Goal: Task Accomplishment & Management: Use online tool/utility

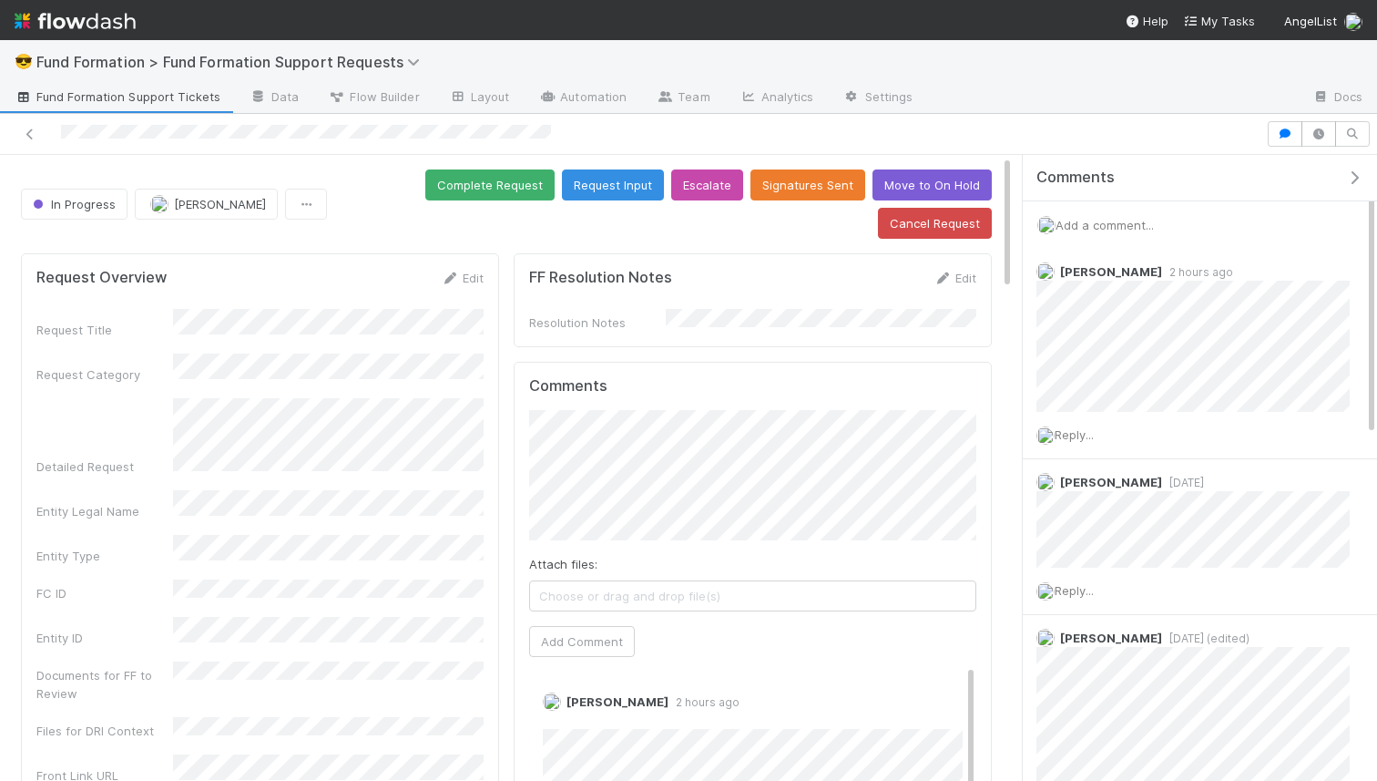
click at [1109, 223] on span "Add a comment..." at bounding box center [1105, 225] width 98 height 15
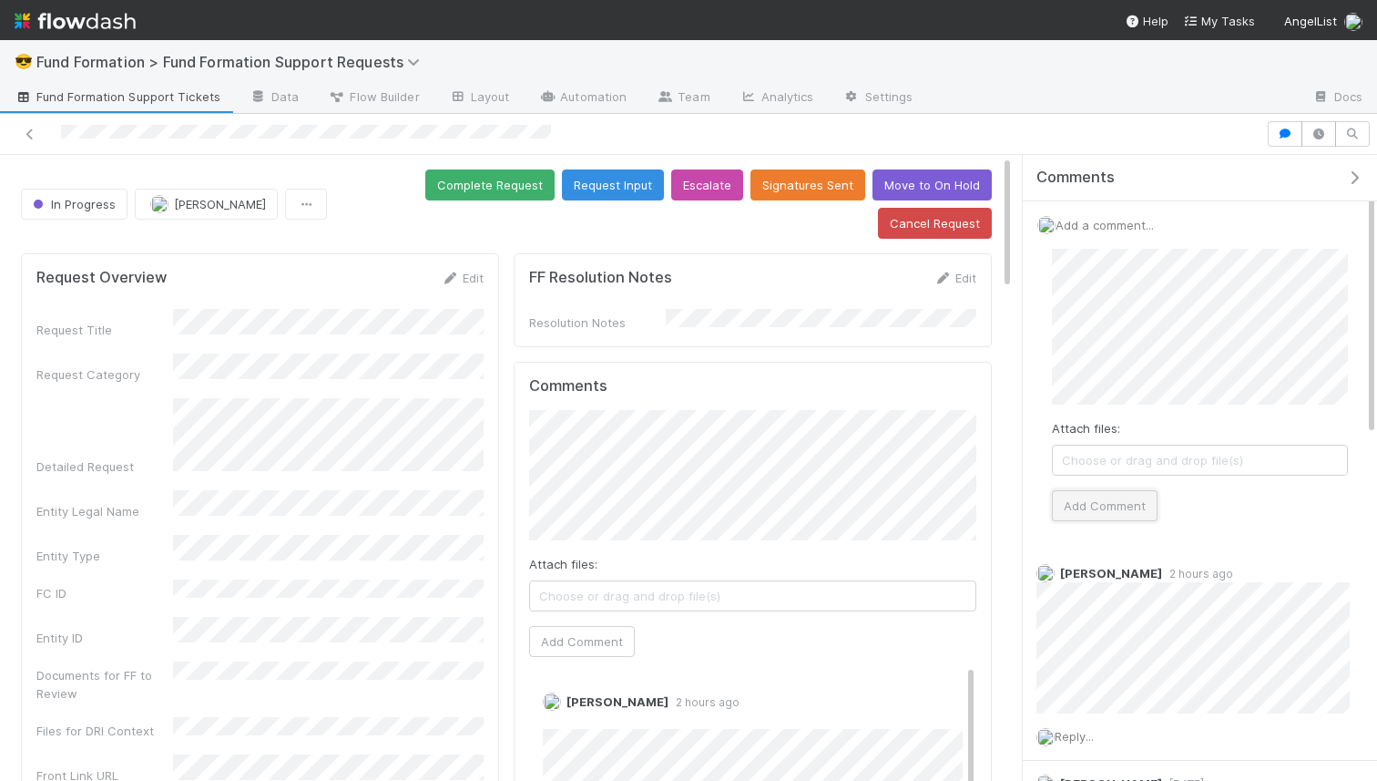
click at [1099, 501] on button "Add Comment" at bounding box center [1105, 505] width 106 height 31
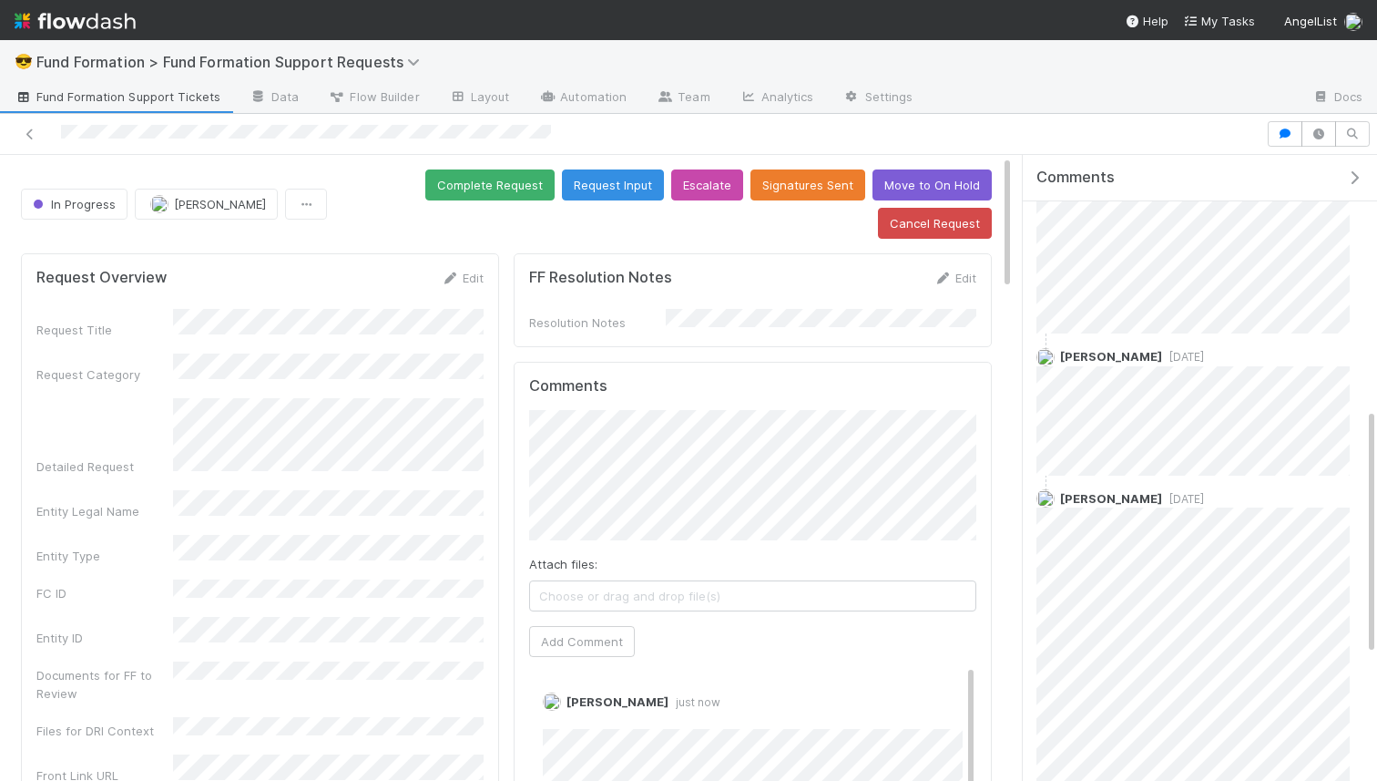
scroll to position [643, 0]
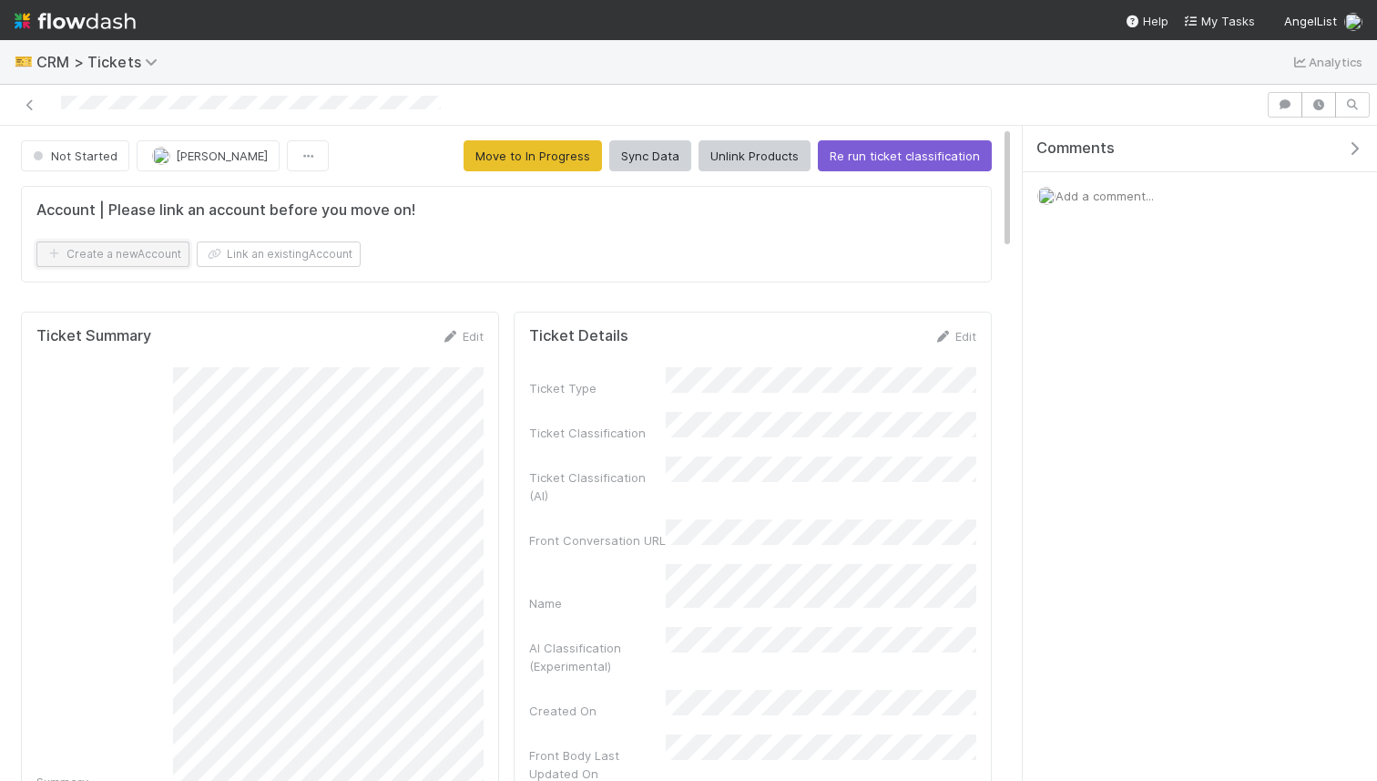
click at [173, 256] on button "Create a new Account" at bounding box center [112, 254] width 153 height 26
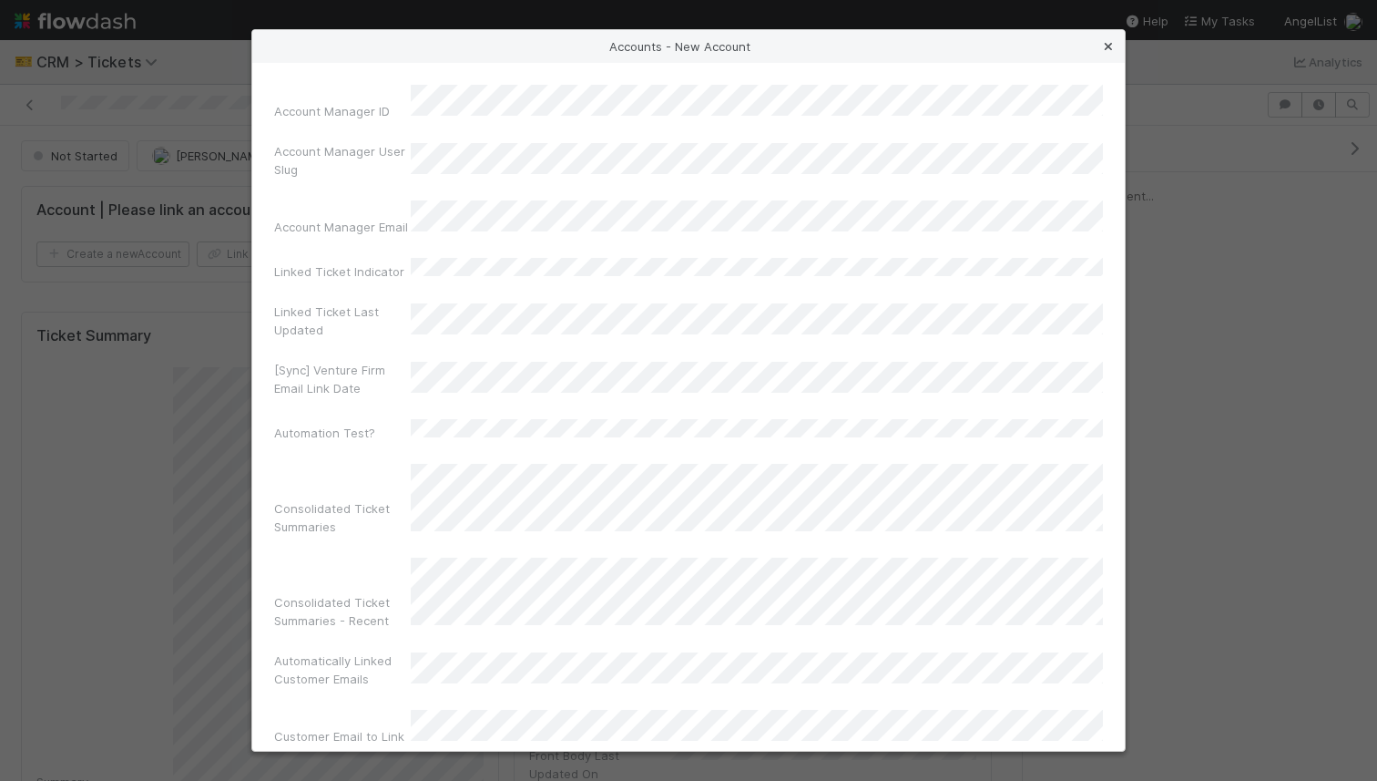
click at [1105, 51] on icon at bounding box center [1108, 47] width 18 height 12
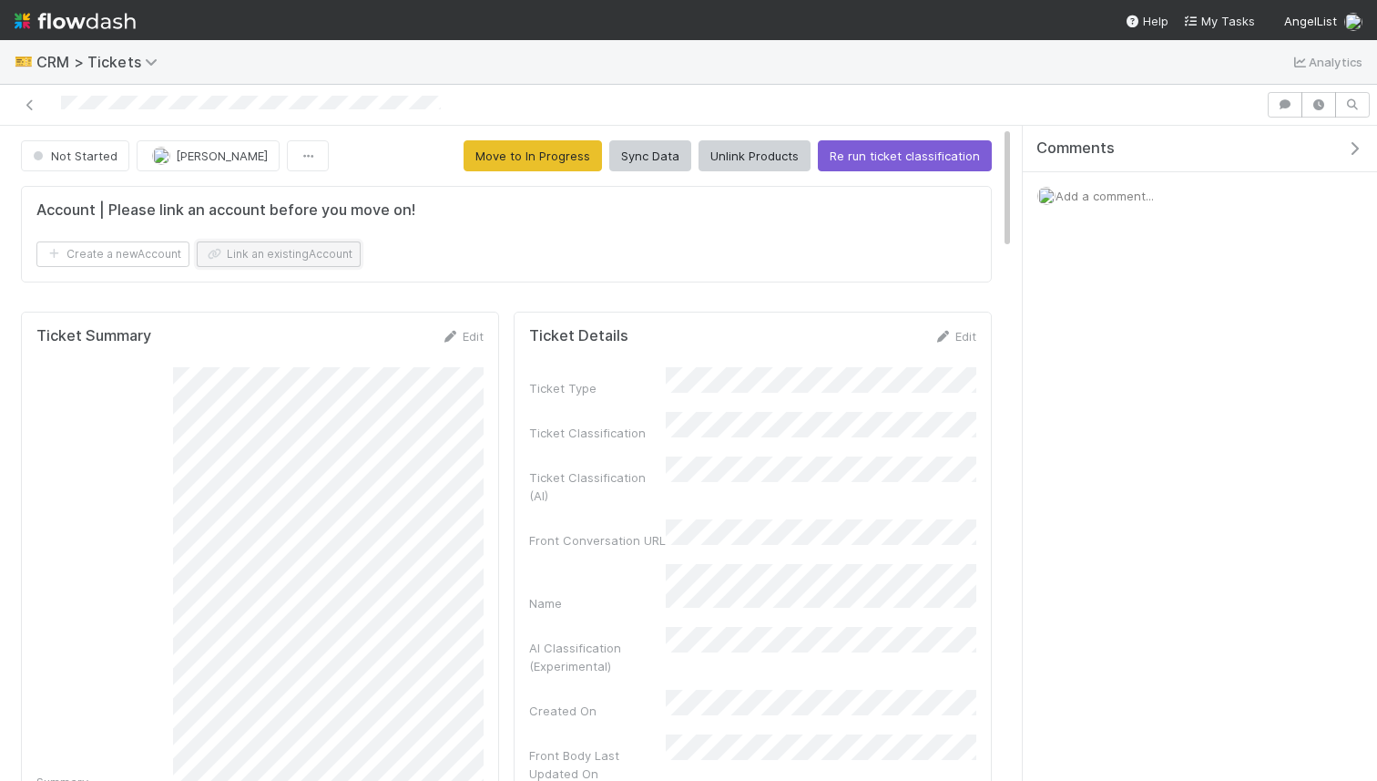
click at [320, 260] on button "Link an existing Account" at bounding box center [279, 254] width 164 height 26
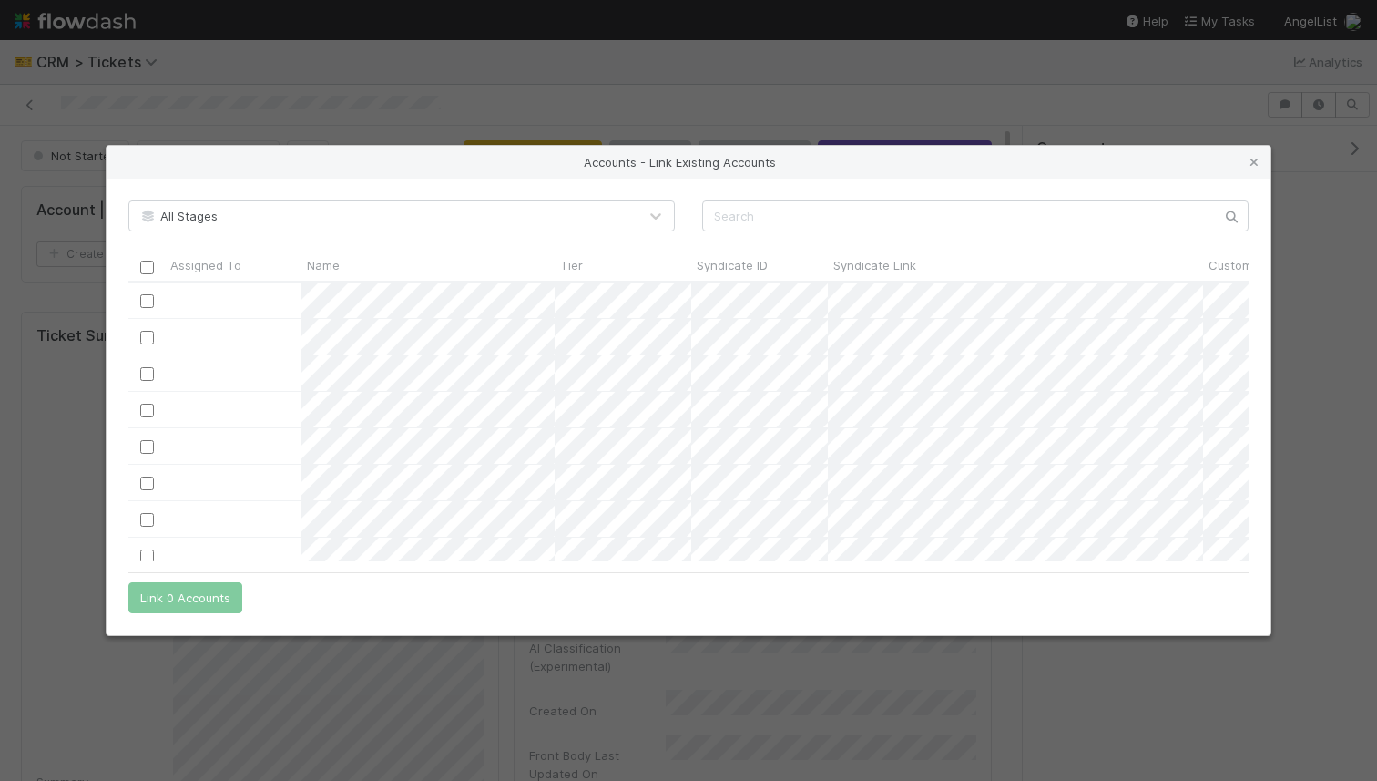
scroll to position [280, 1120]
click at [770, 211] on input "text" at bounding box center [975, 215] width 547 height 31
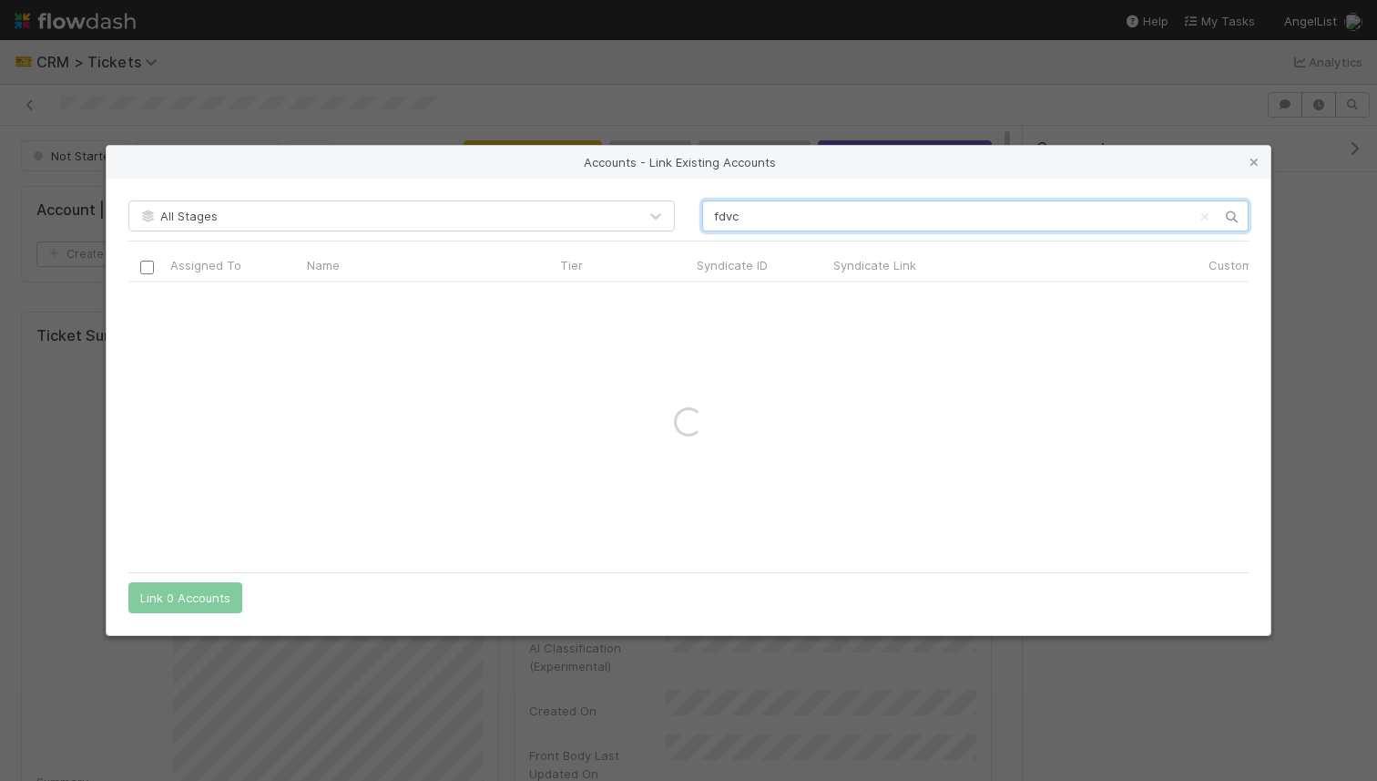
type input "fdvc"
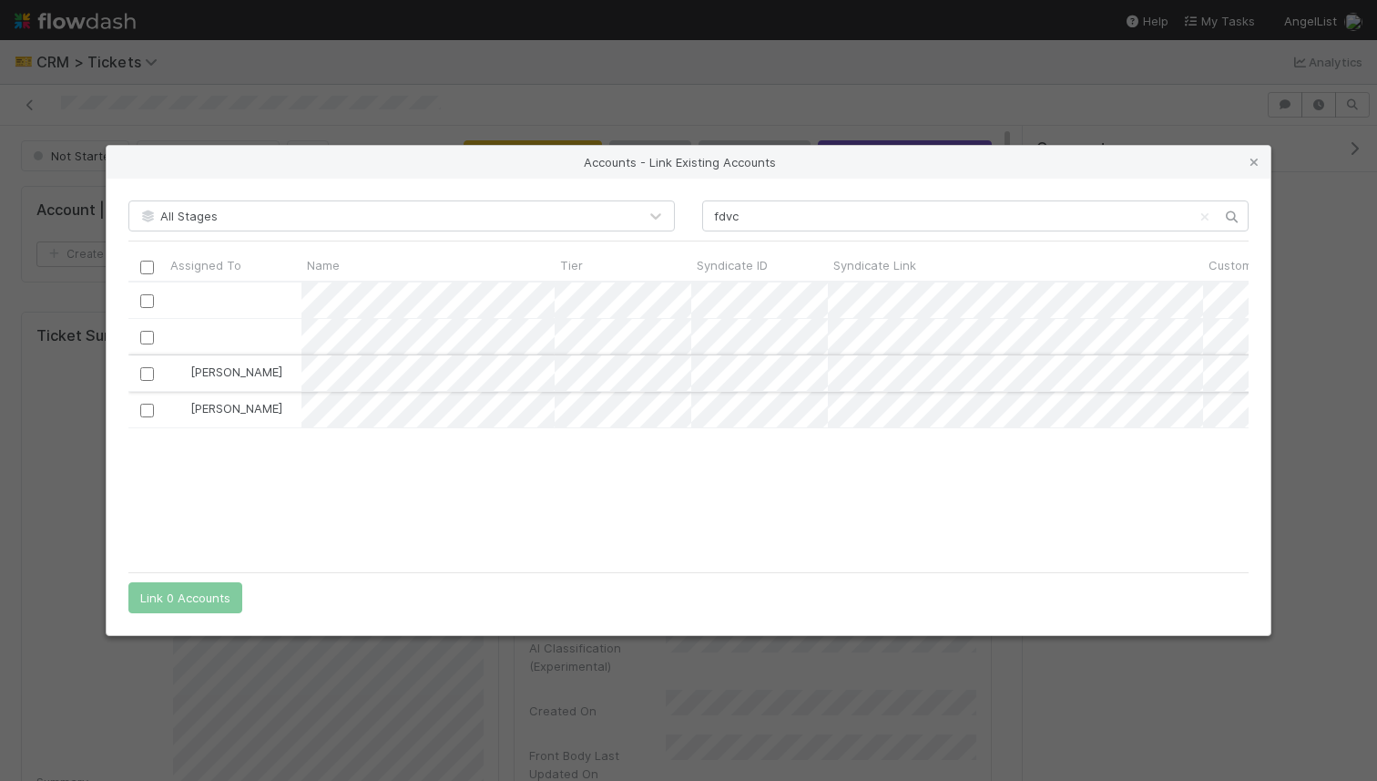
click at [149, 379] on input "checkbox" at bounding box center [147, 374] width 14 height 14
click at [229, 608] on button "Link 1 Account" at bounding box center [181, 597] width 106 height 31
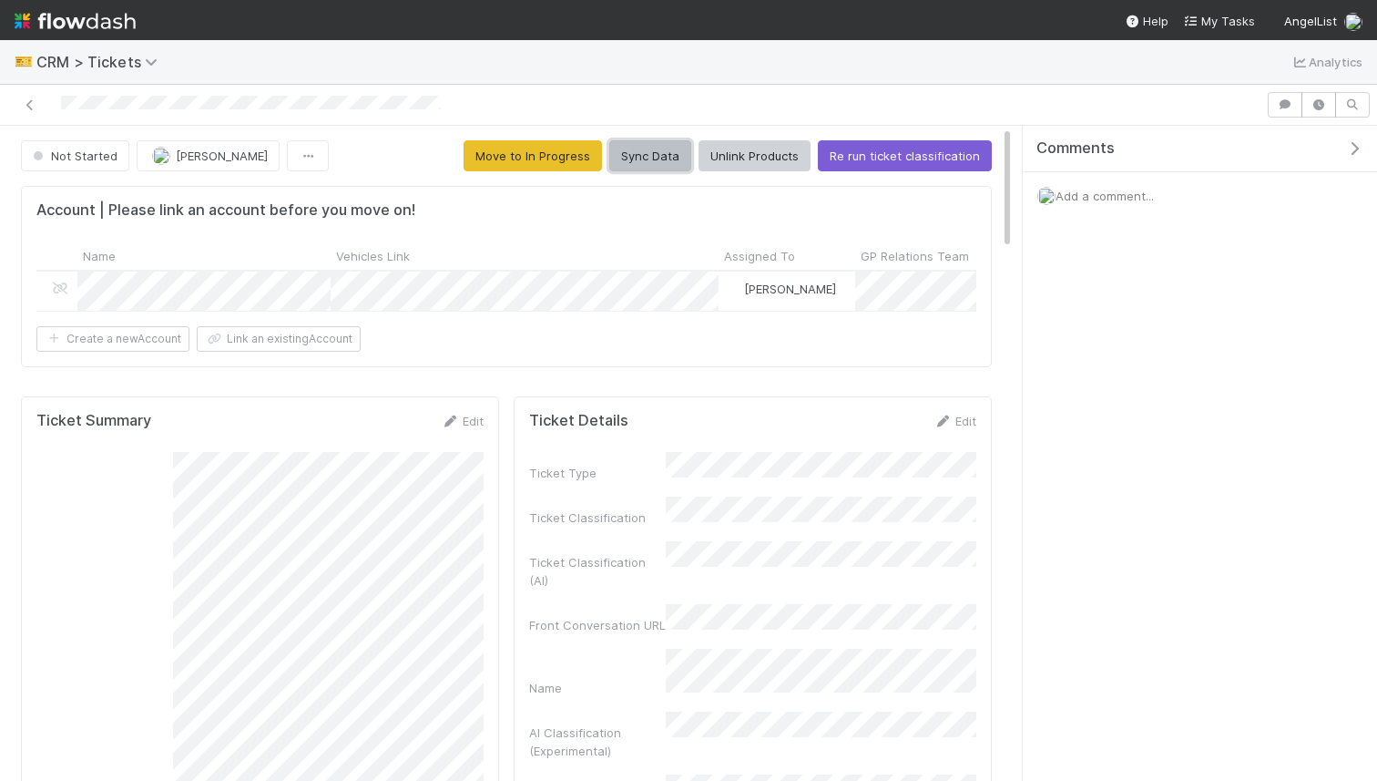
click at [666, 159] on button "Sync Data" at bounding box center [650, 155] width 82 height 31
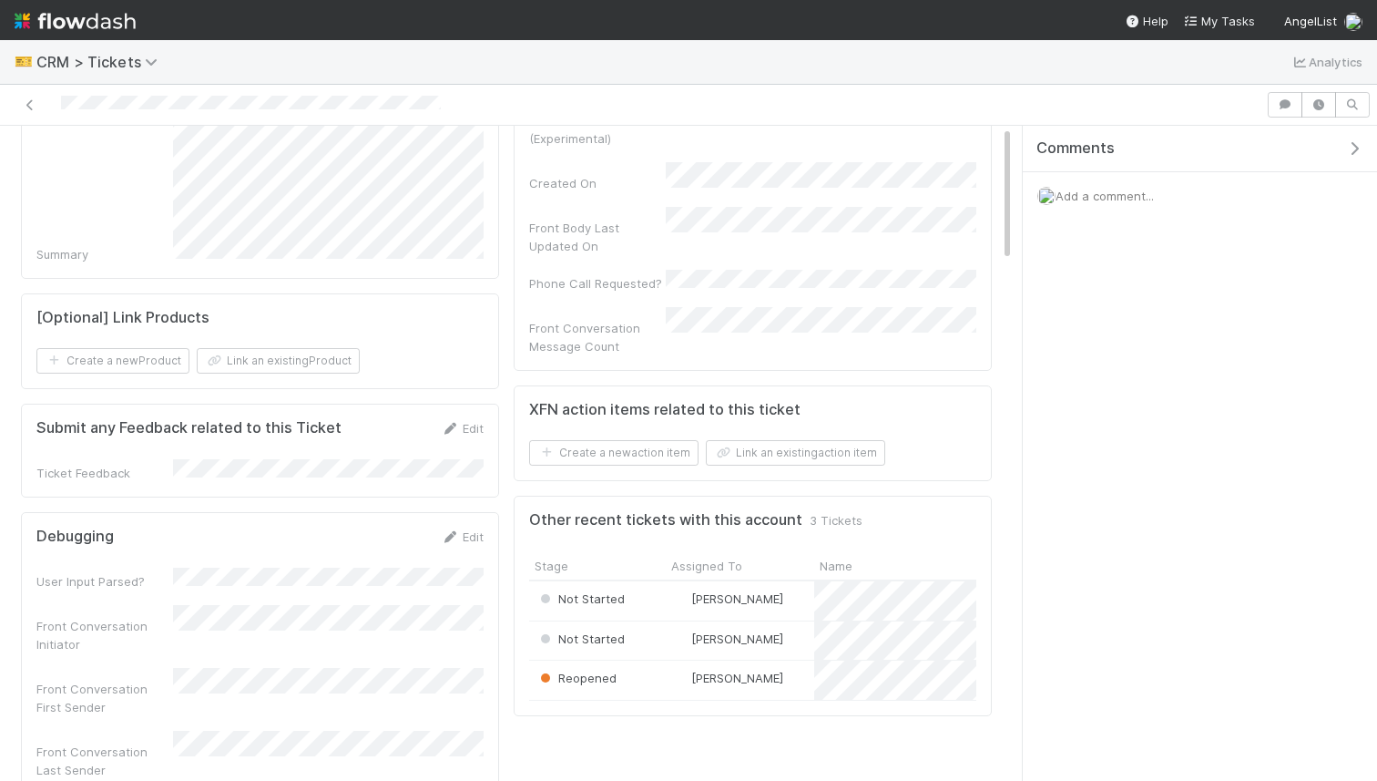
scroll to position [700, 0]
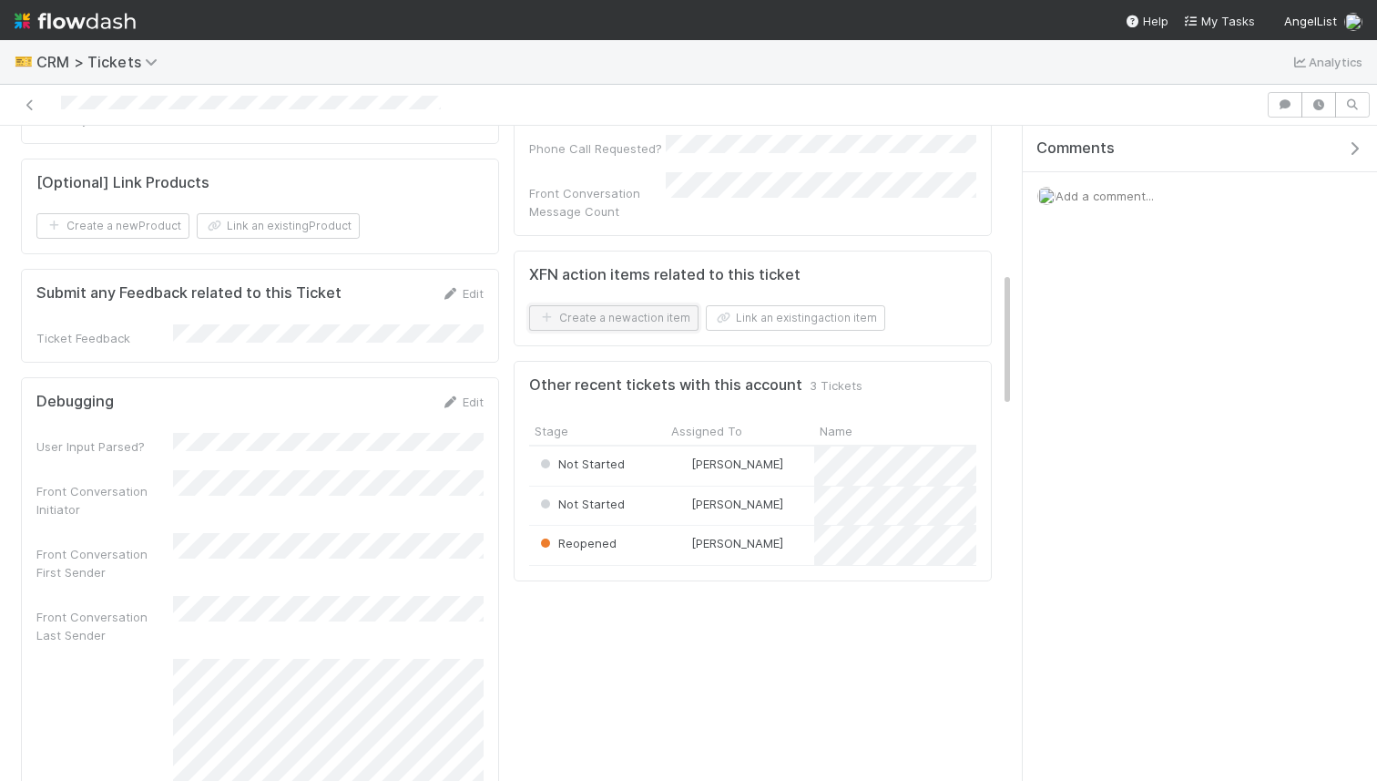
click at [685, 305] on button "Create a new action item" at bounding box center [613, 318] width 169 height 26
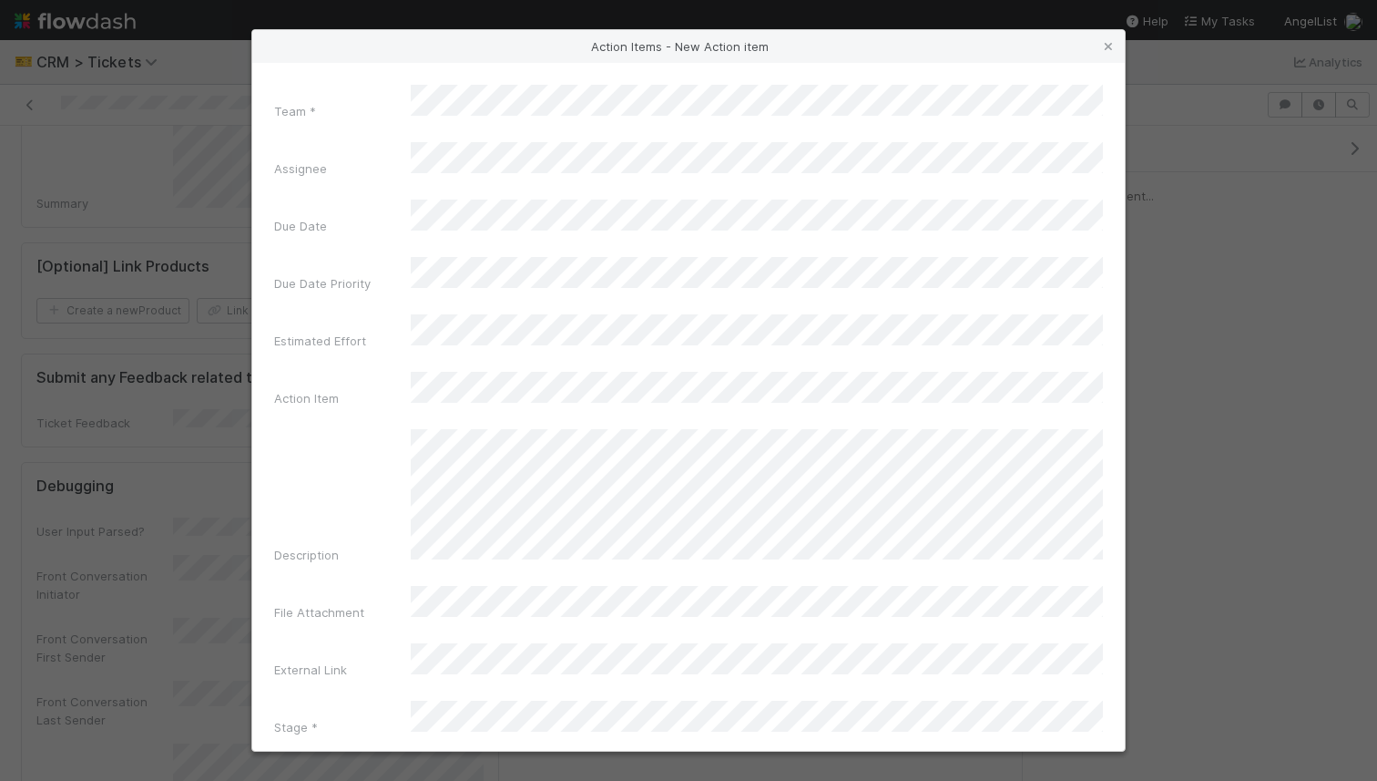
scroll to position [785, 0]
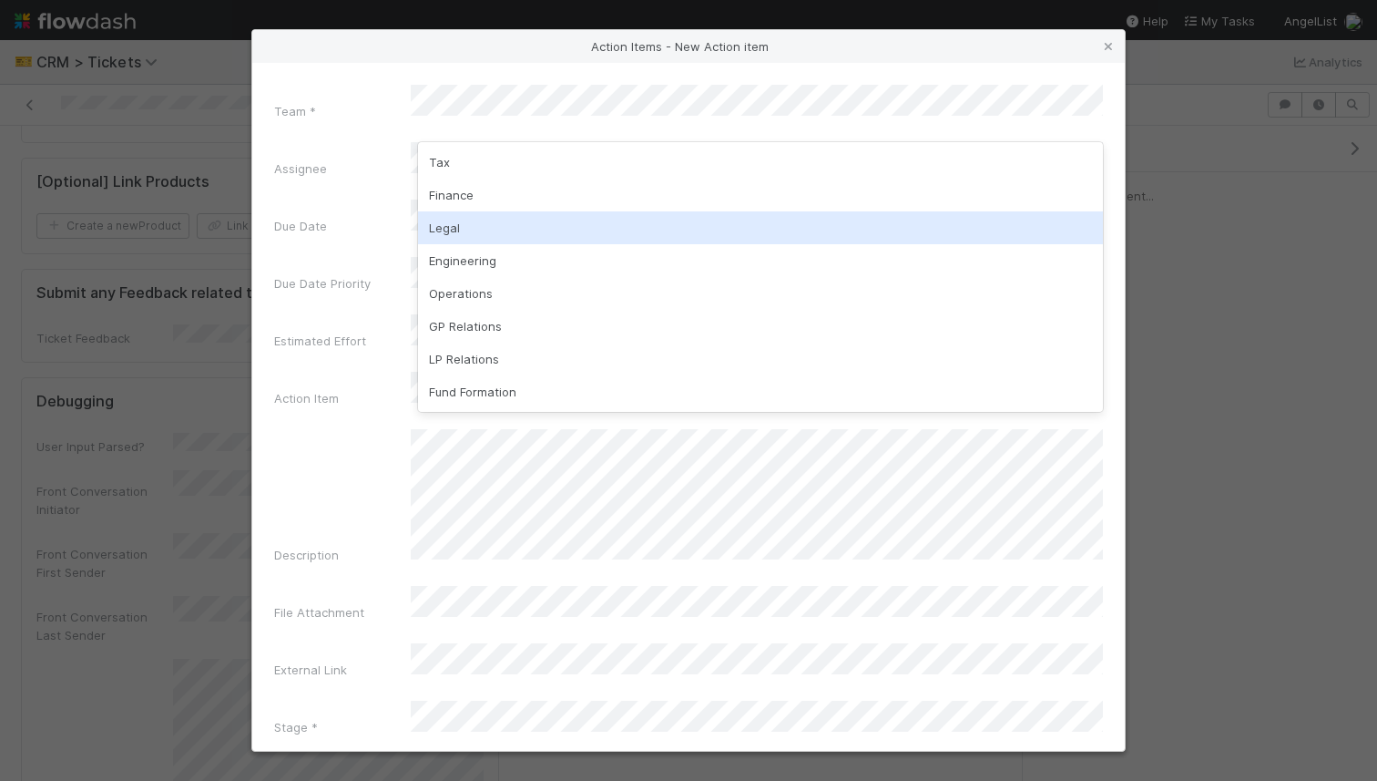
click at [526, 217] on div "Legal" at bounding box center [760, 227] width 685 height 33
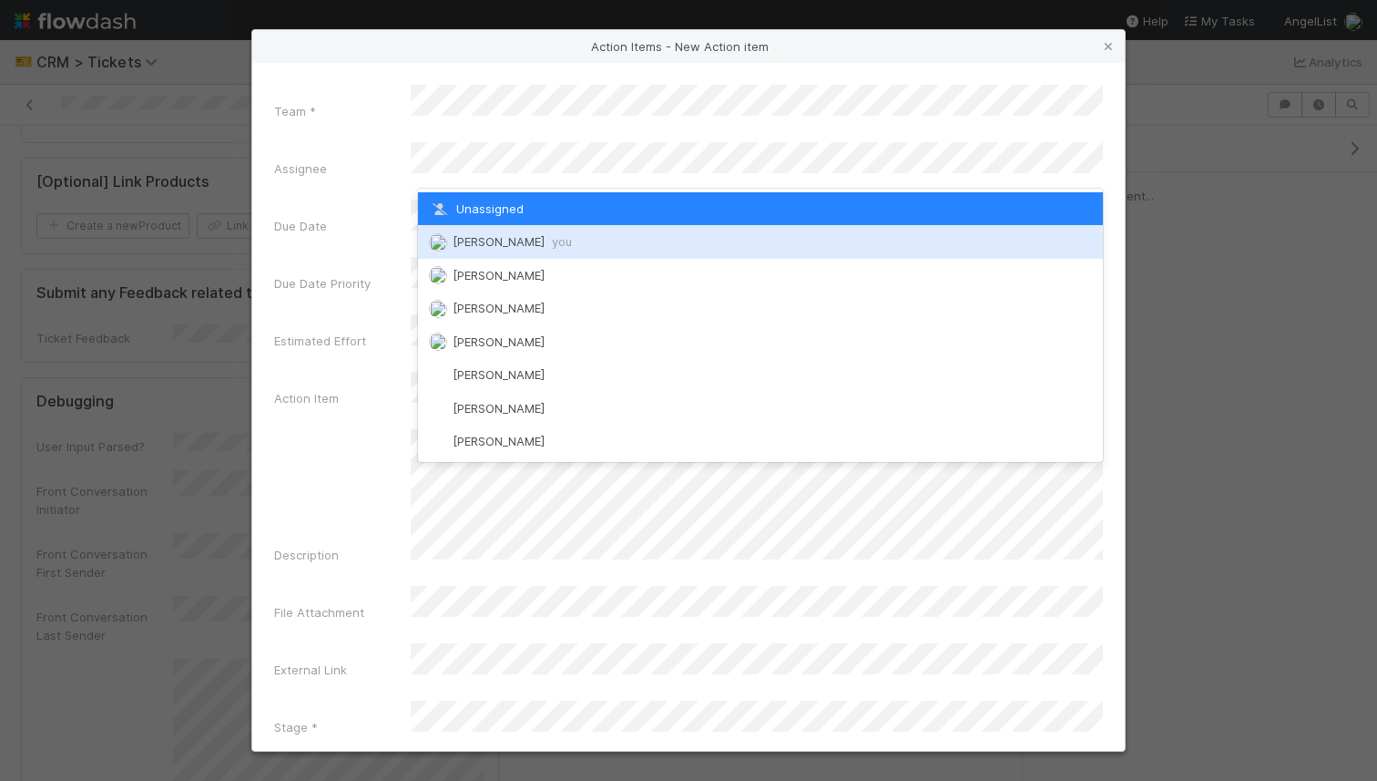
click at [522, 225] on div "William Rosean you" at bounding box center [760, 241] width 685 height 33
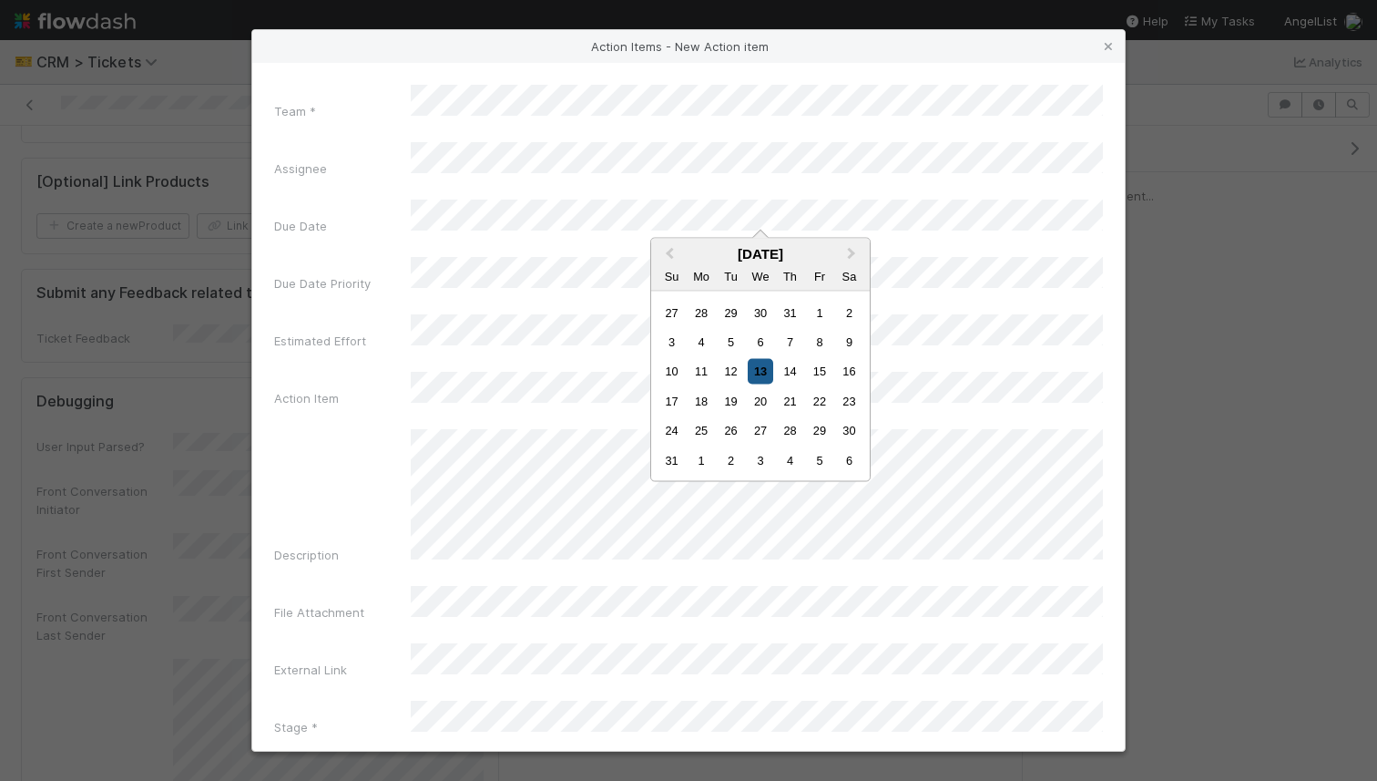
click at [771, 373] on div "13" at bounding box center [760, 371] width 25 height 25
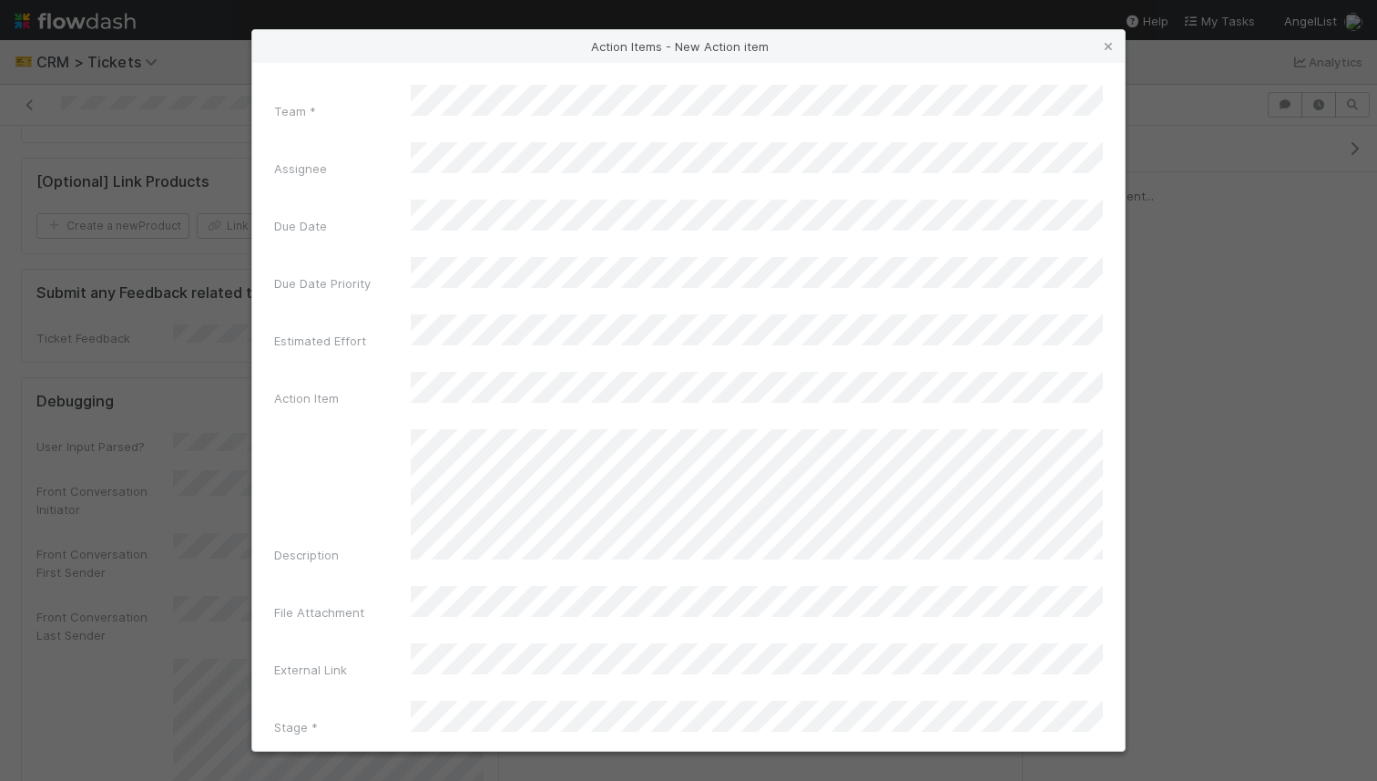
click at [636, 287] on div "Team * Assignee Due Date Due Date Priority Estimated Effort Action Item Descrip…" at bounding box center [688, 414] width 829 height 659
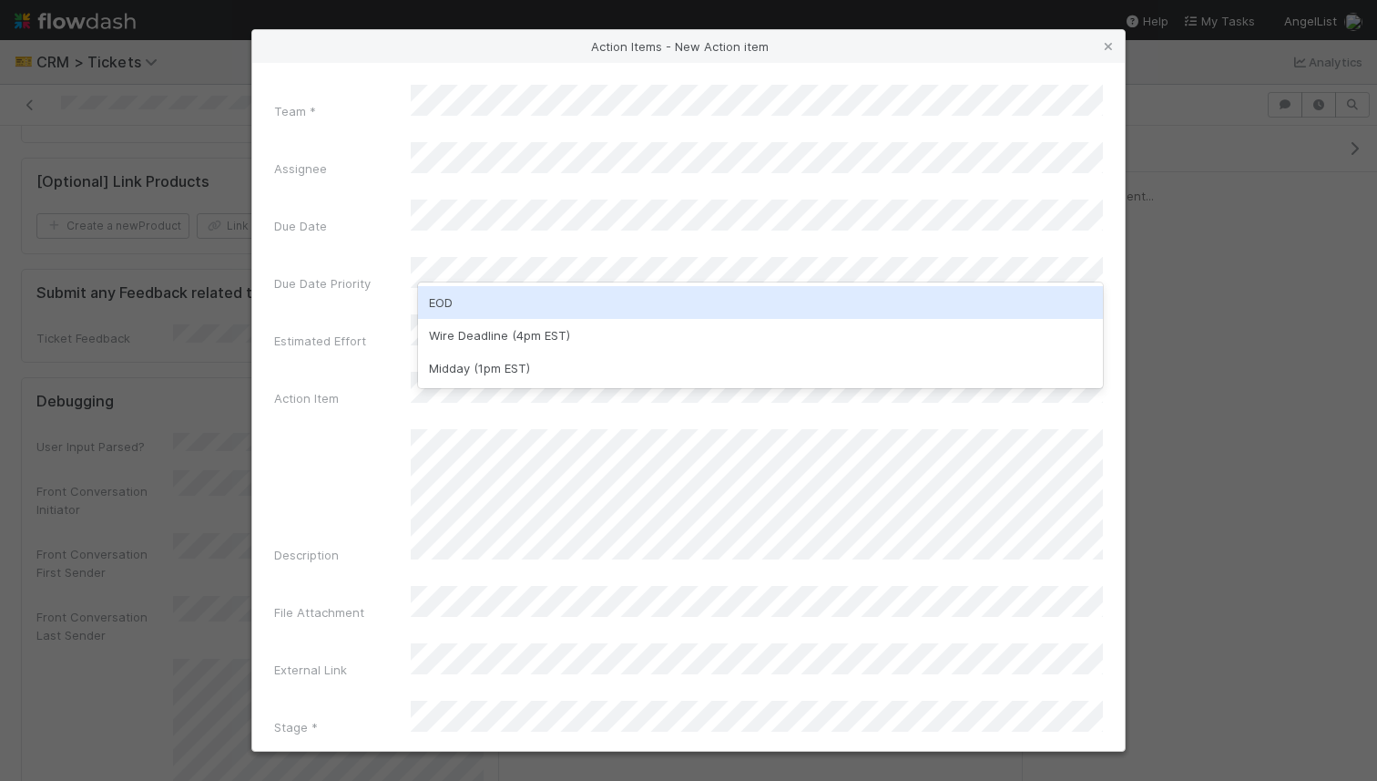
click at [611, 288] on div "EOD" at bounding box center [760, 302] width 685 height 33
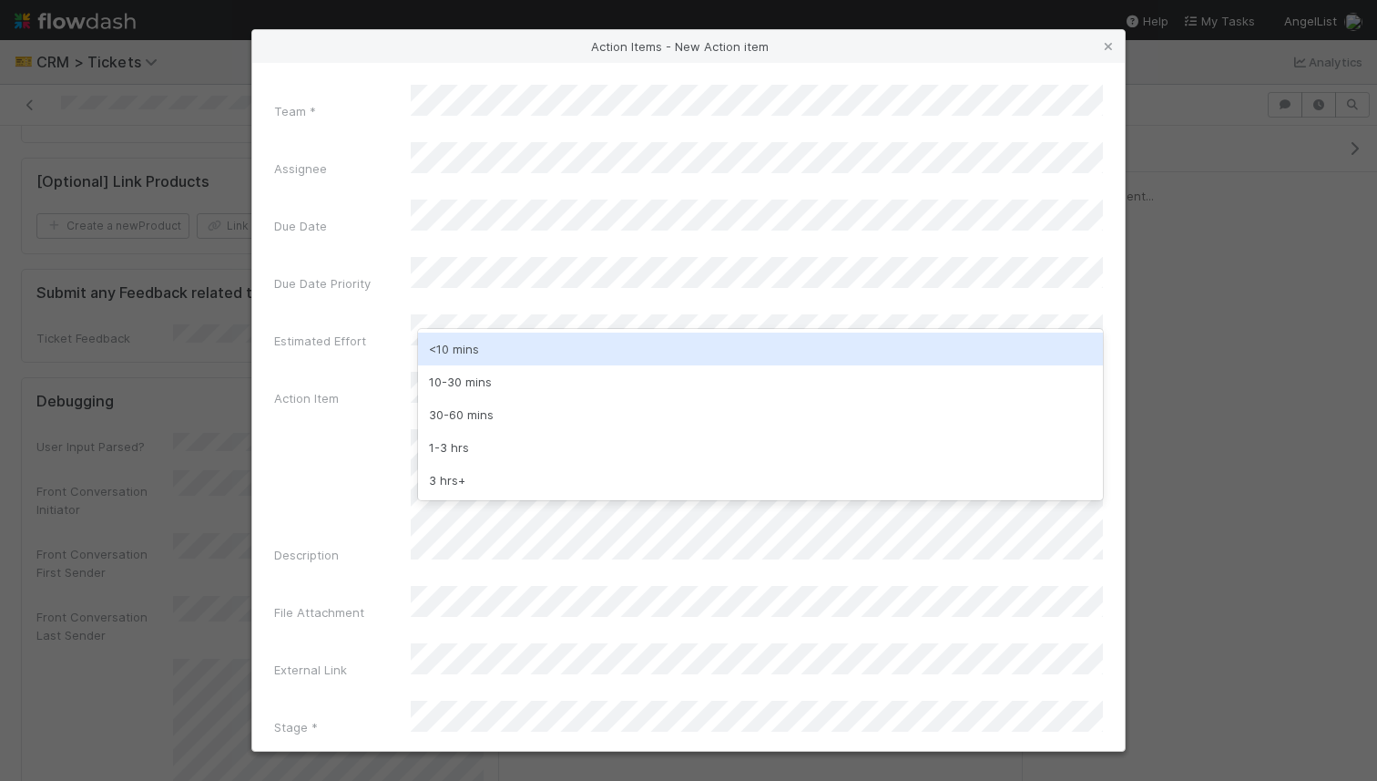
click at [585, 344] on div "<10 mins" at bounding box center [760, 348] width 685 height 33
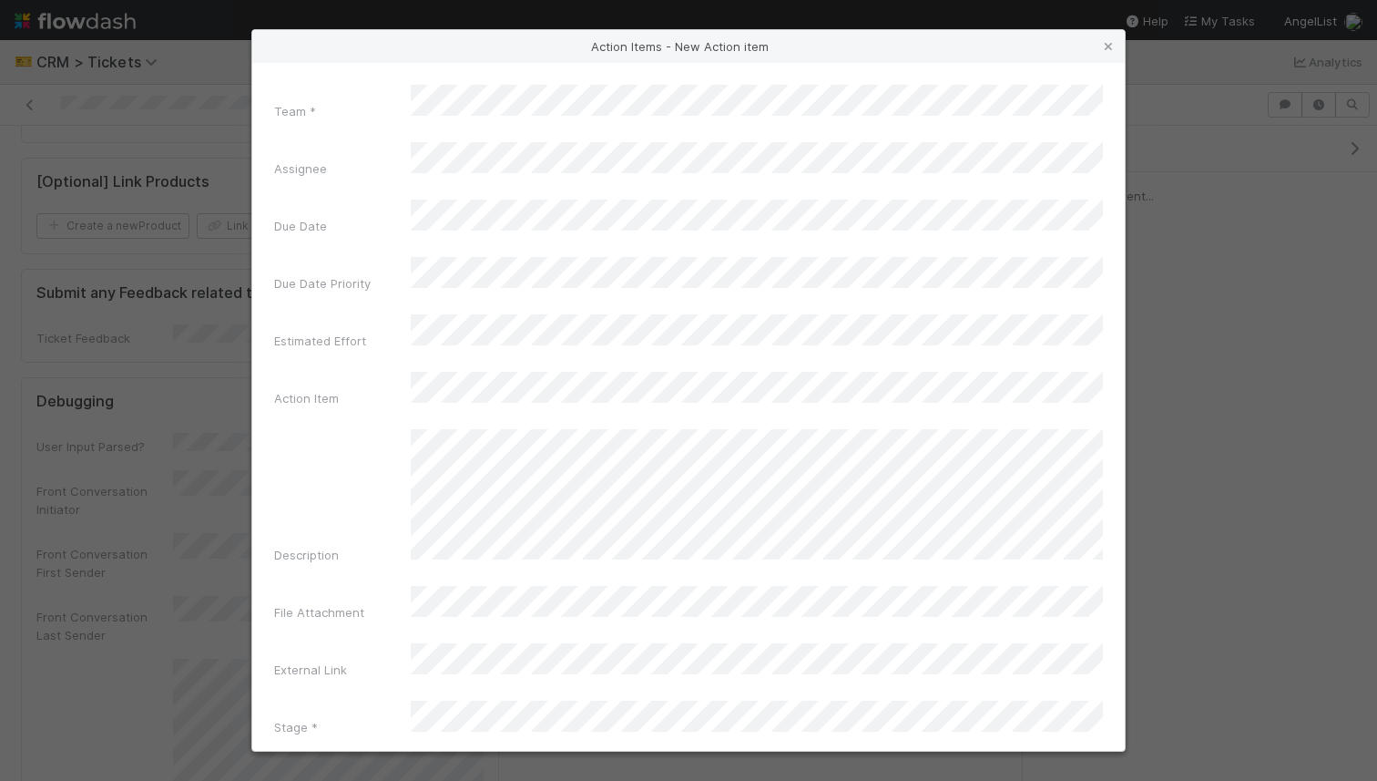
click at [578, 372] on div "Action Item" at bounding box center [688, 393] width 829 height 43
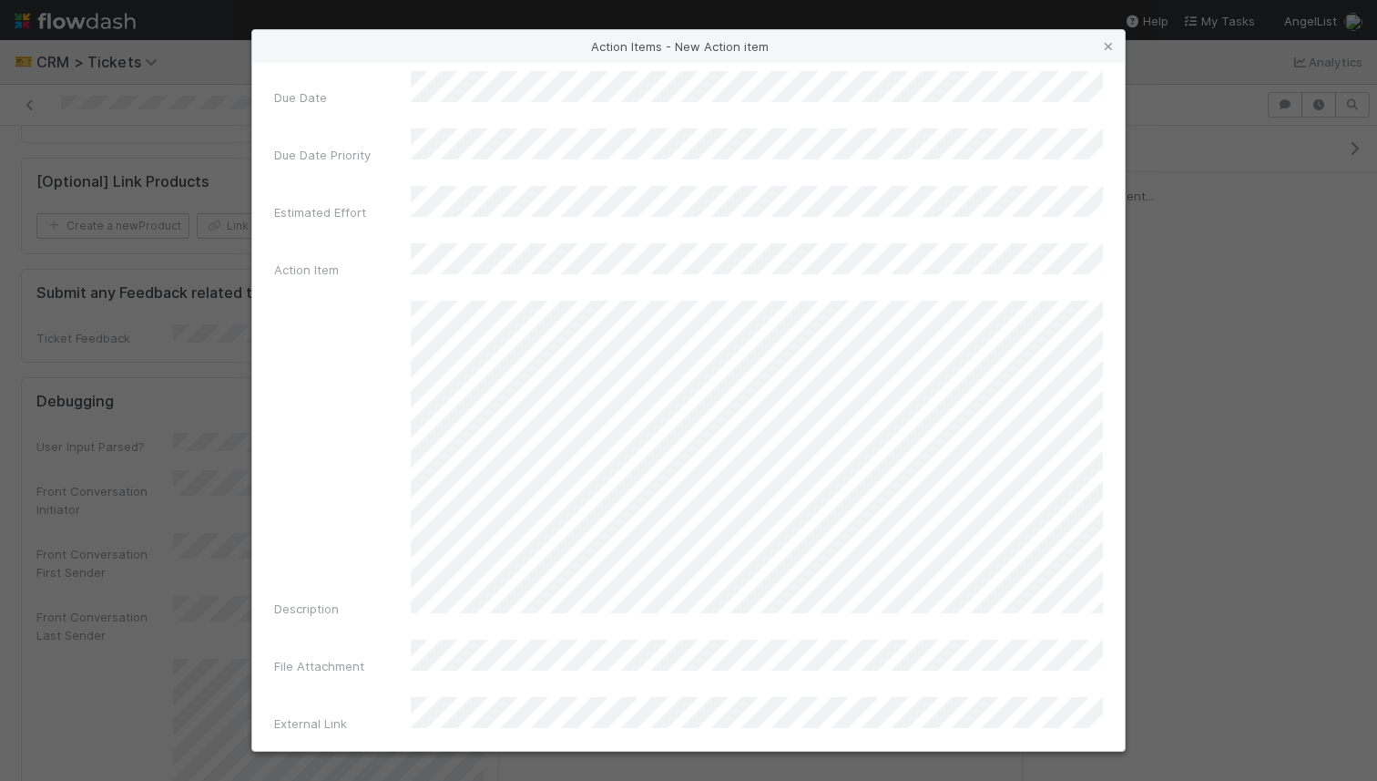
scroll to position [143, 0]
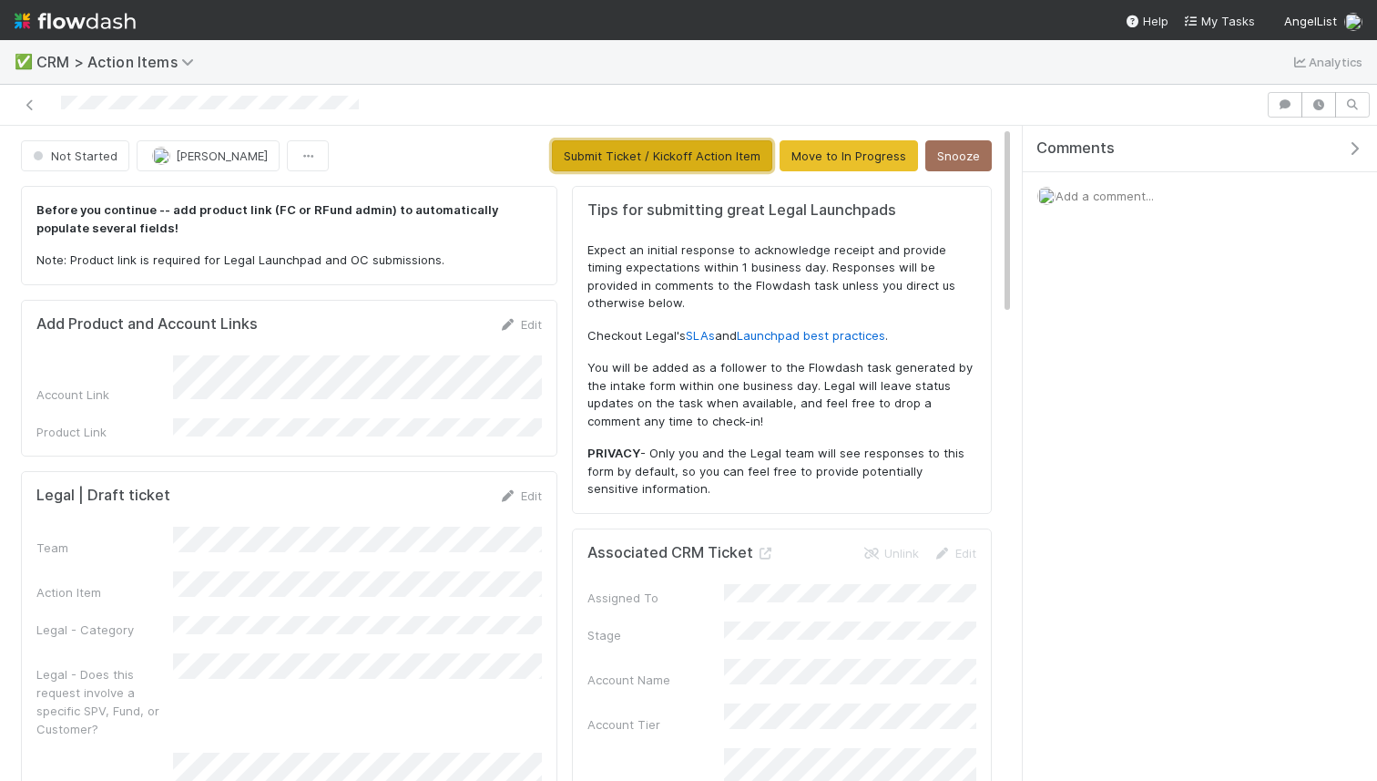
click at [763, 163] on button "Submit Ticket / Kickoff Action Item" at bounding box center [662, 155] width 220 height 31
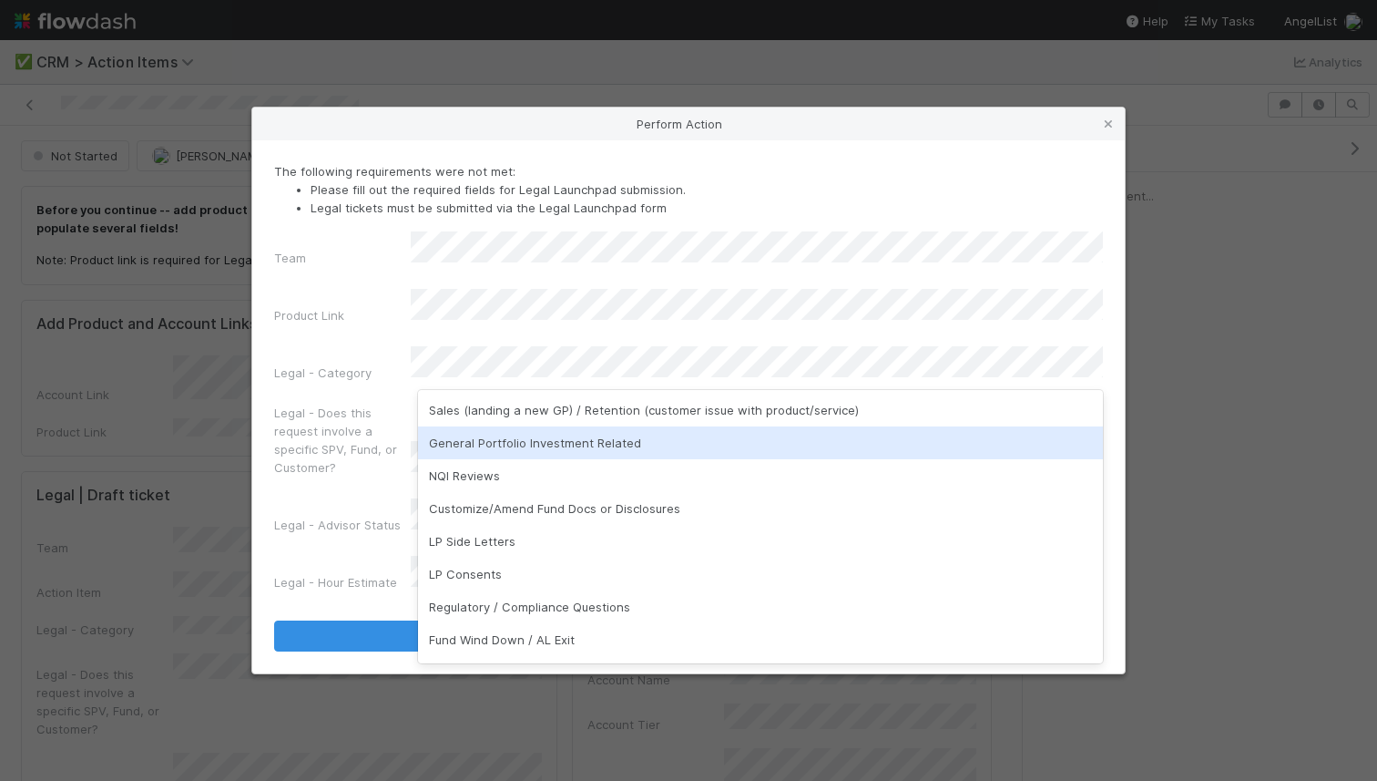
click at [599, 444] on div "General Portfolio Investment Related" at bounding box center [760, 442] width 685 height 33
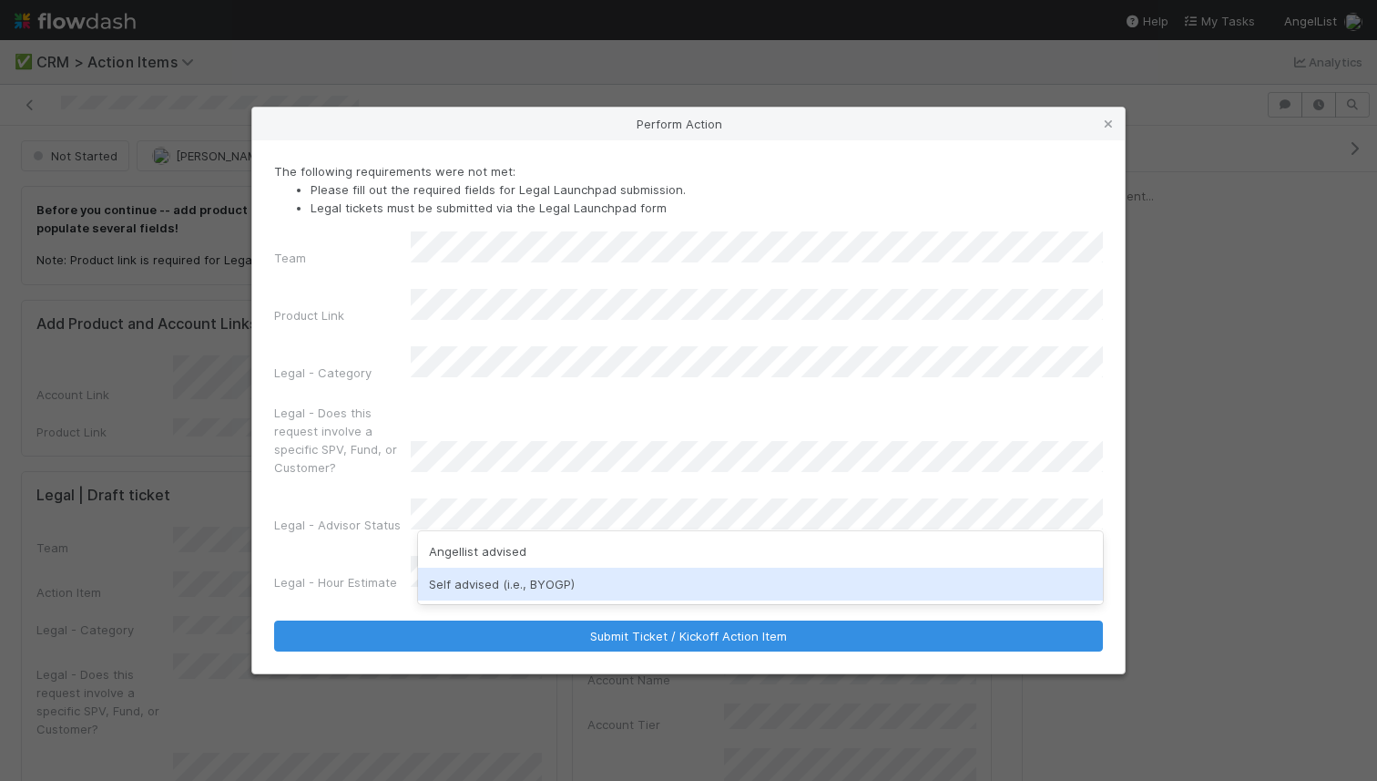
click at [543, 591] on div "Self advised (i.e., BYOGP)" at bounding box center [760, 583] width 685 height 33
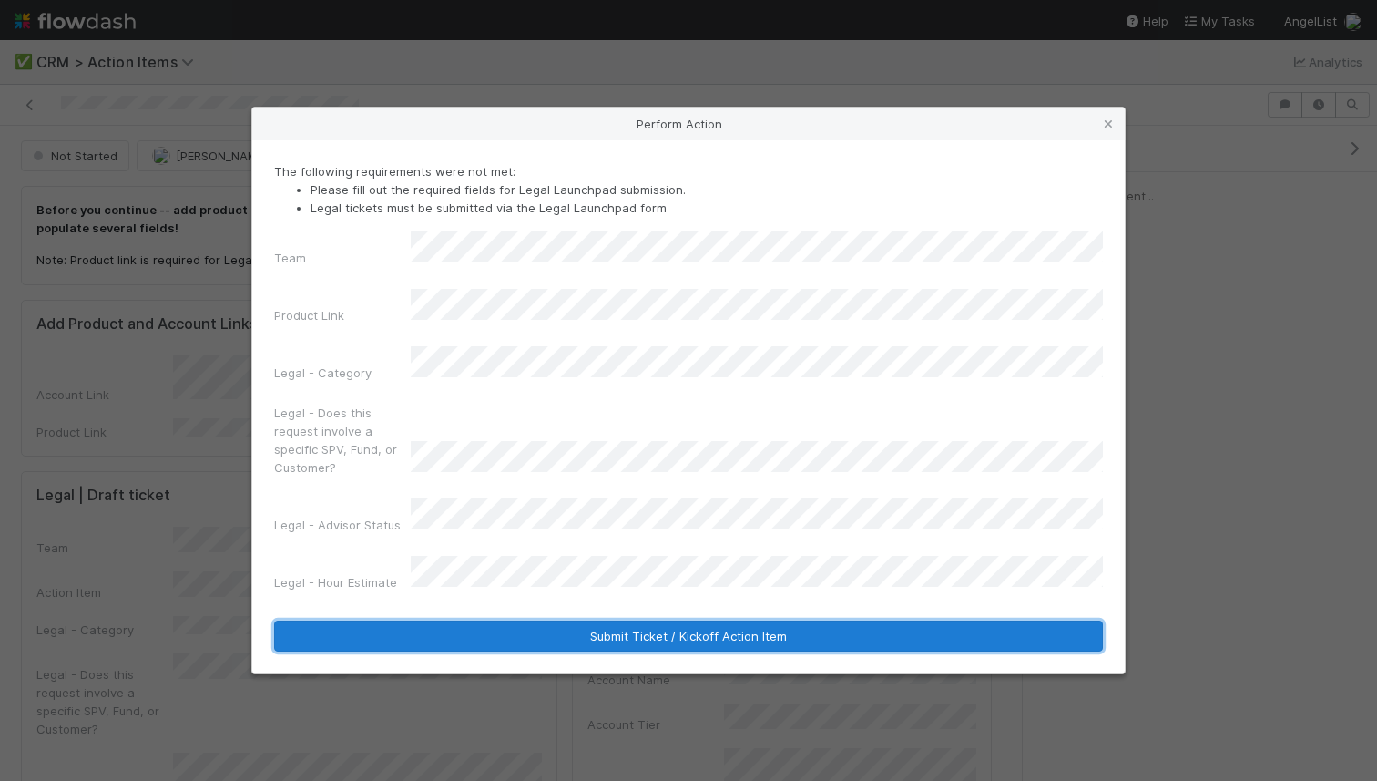
click at [602, 620] on button "Submit Ticket / Kickoff Action Item" at bounding box center [688, 635] width 829 height 31
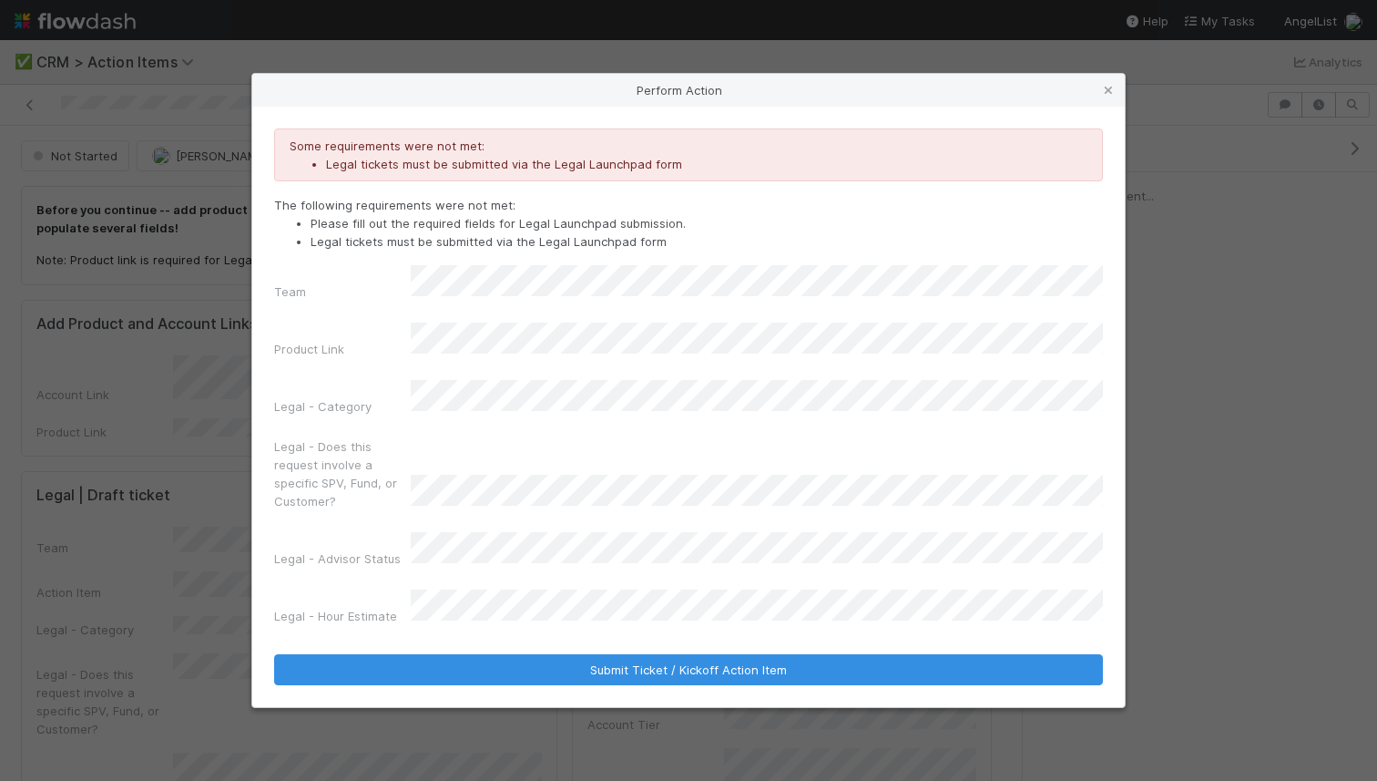
click at [1103, 97] on icon at bounding box center [1108, 91] width 18 height 12
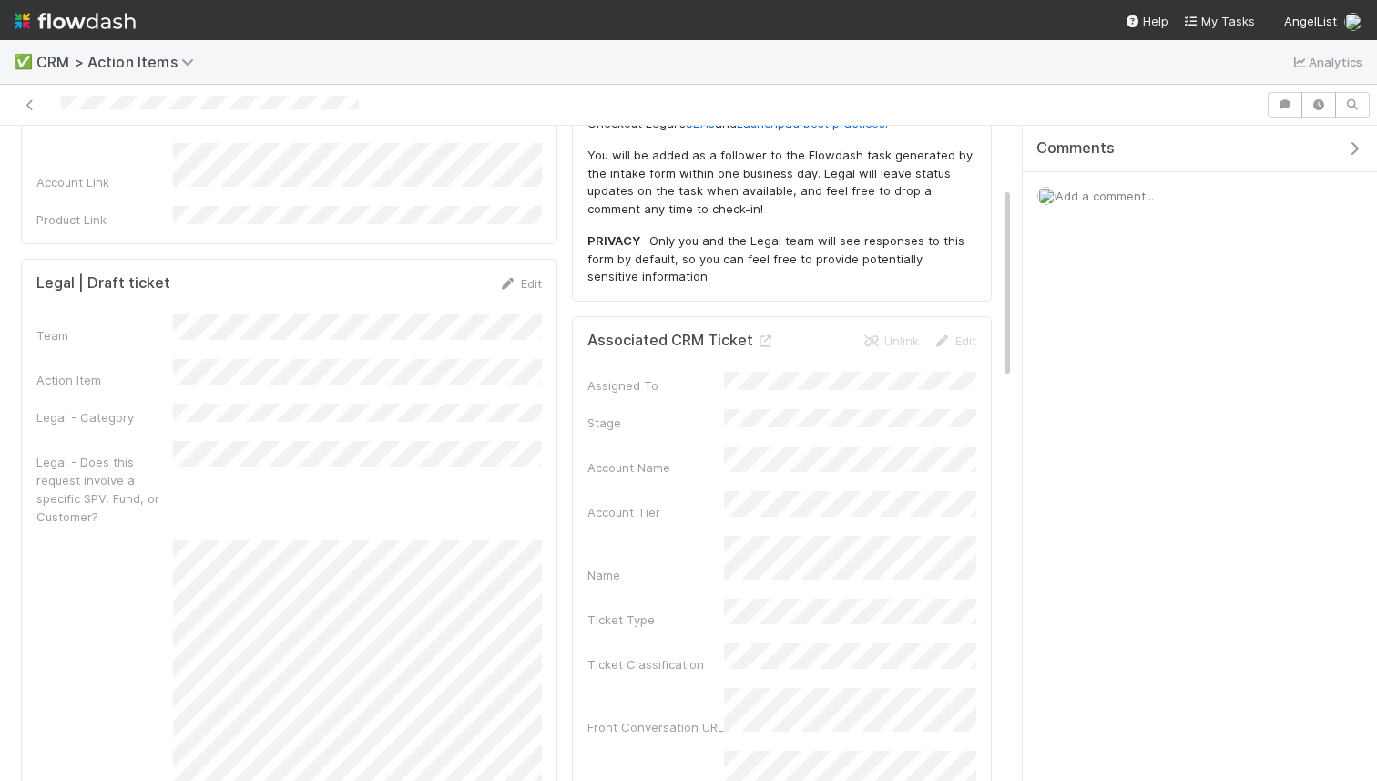
scroll to position [217, 0]
drag, startPoint x: 318, startPoint y: 339, endPoint x: 296, endPoint y: 354, distance: 26.8
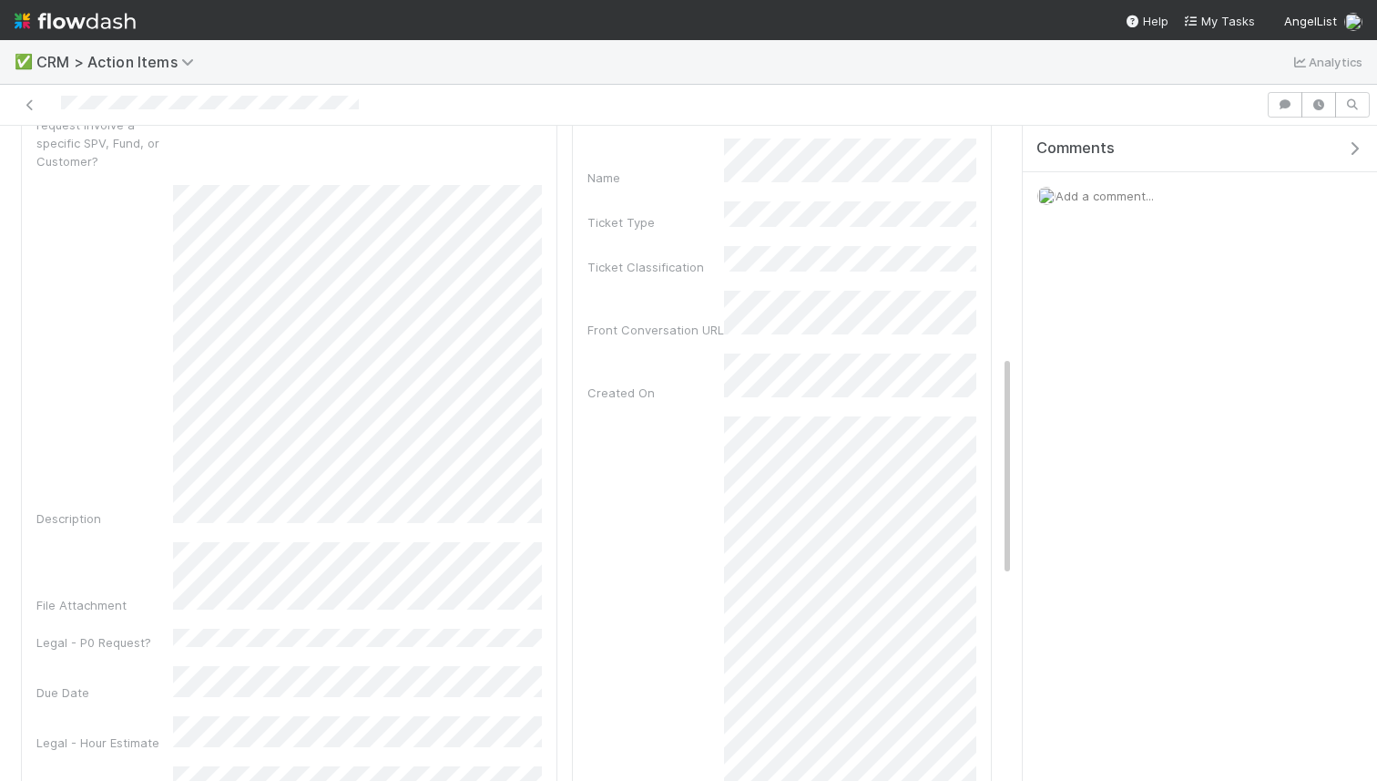
scroll to position [679, 0]
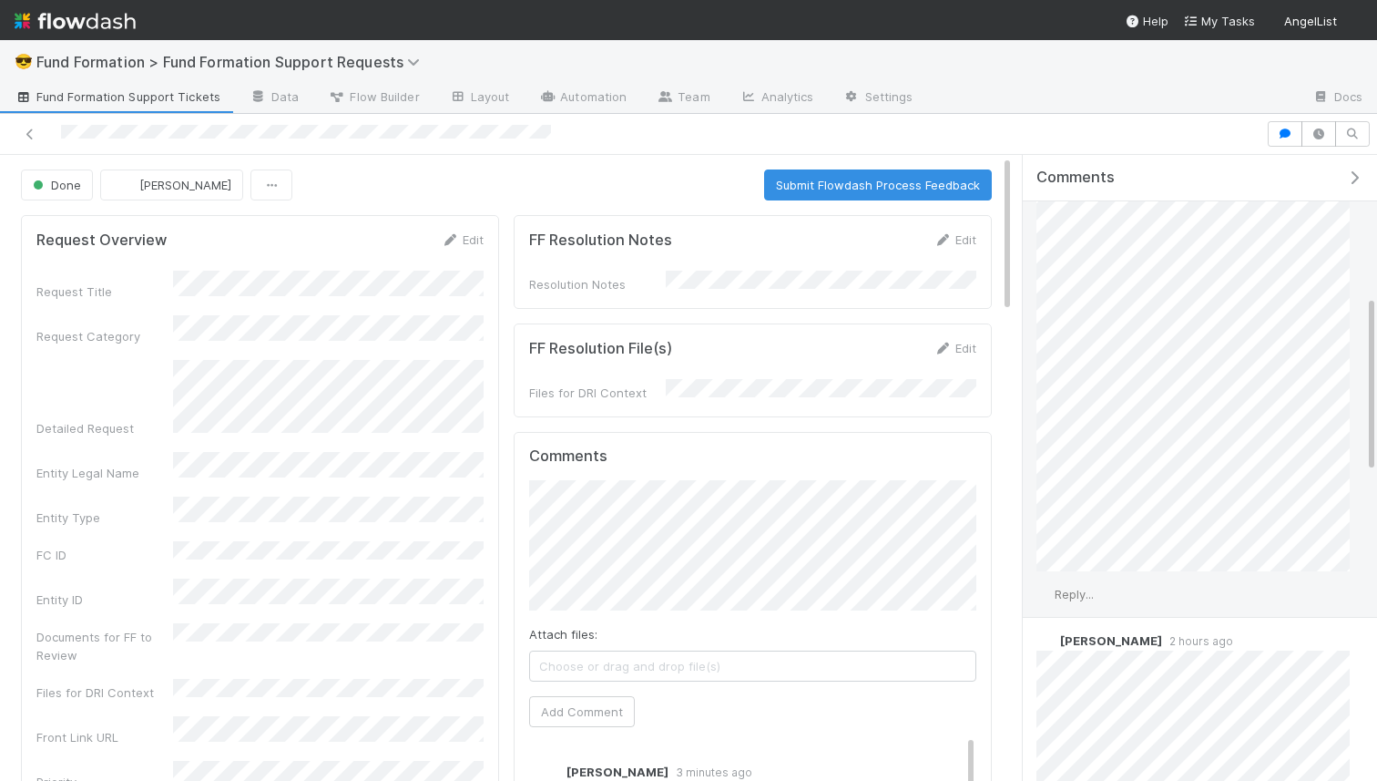
scroll to position [538, 0]
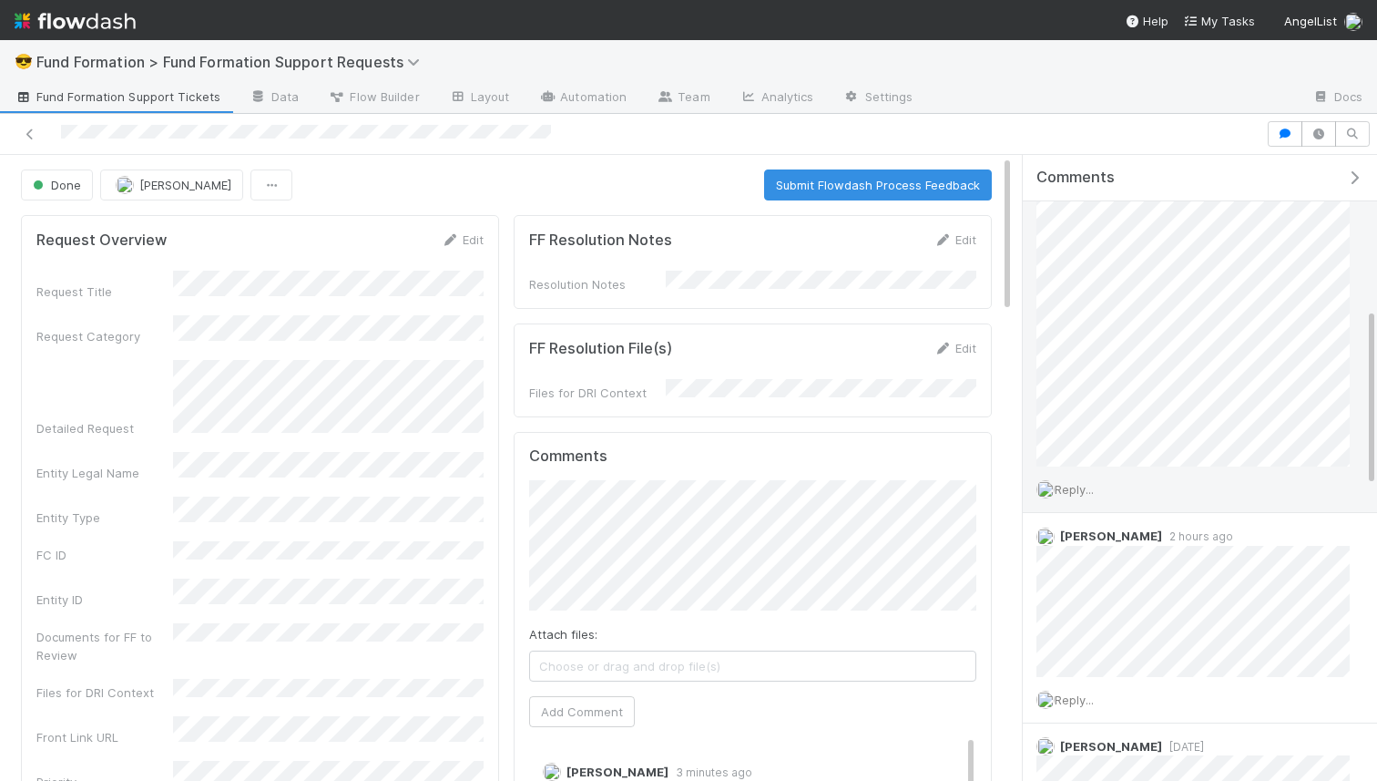
click at [1079, 491] on span "Reply..." at bounding box center [1074, 489] width 39 height 15
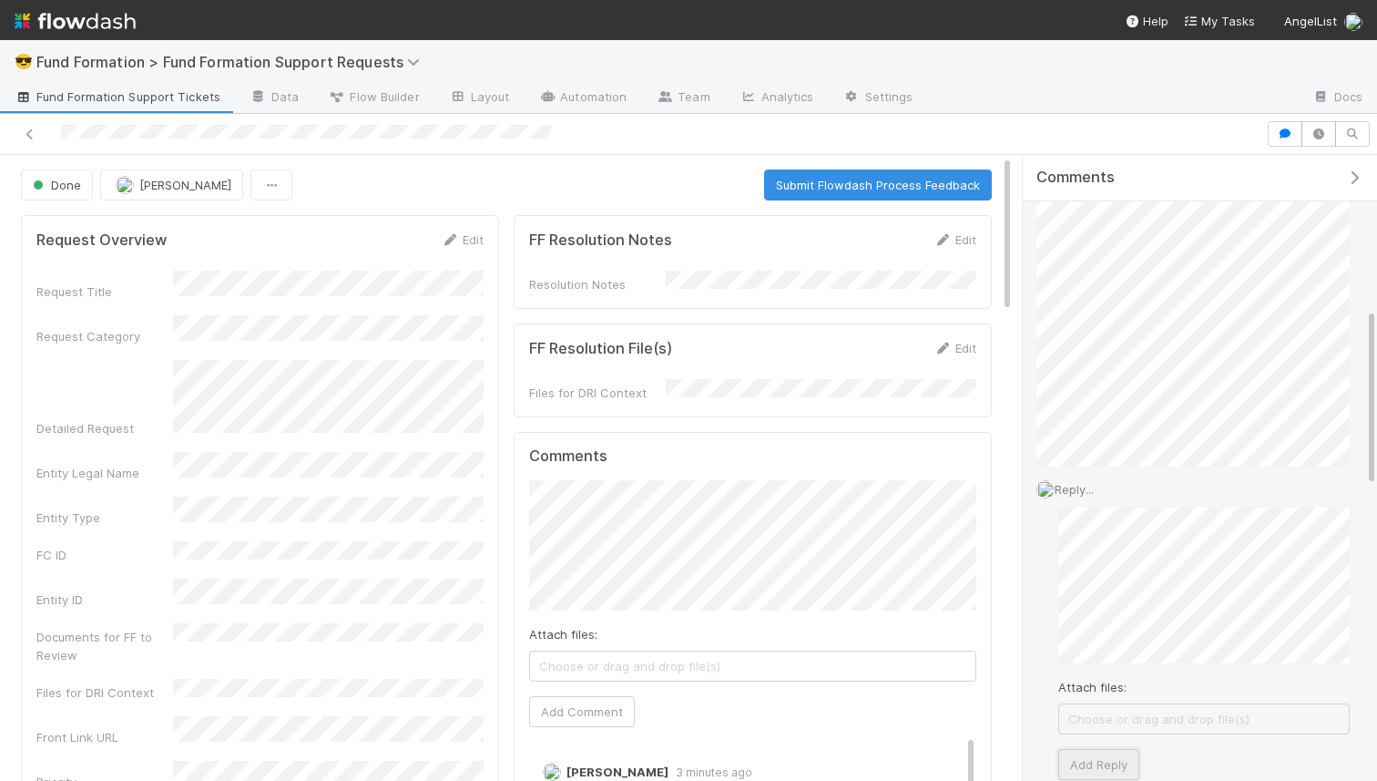
click at [1076, 751] on button "Add Reply" at bounding box center [1098, 764] width 81 height 31
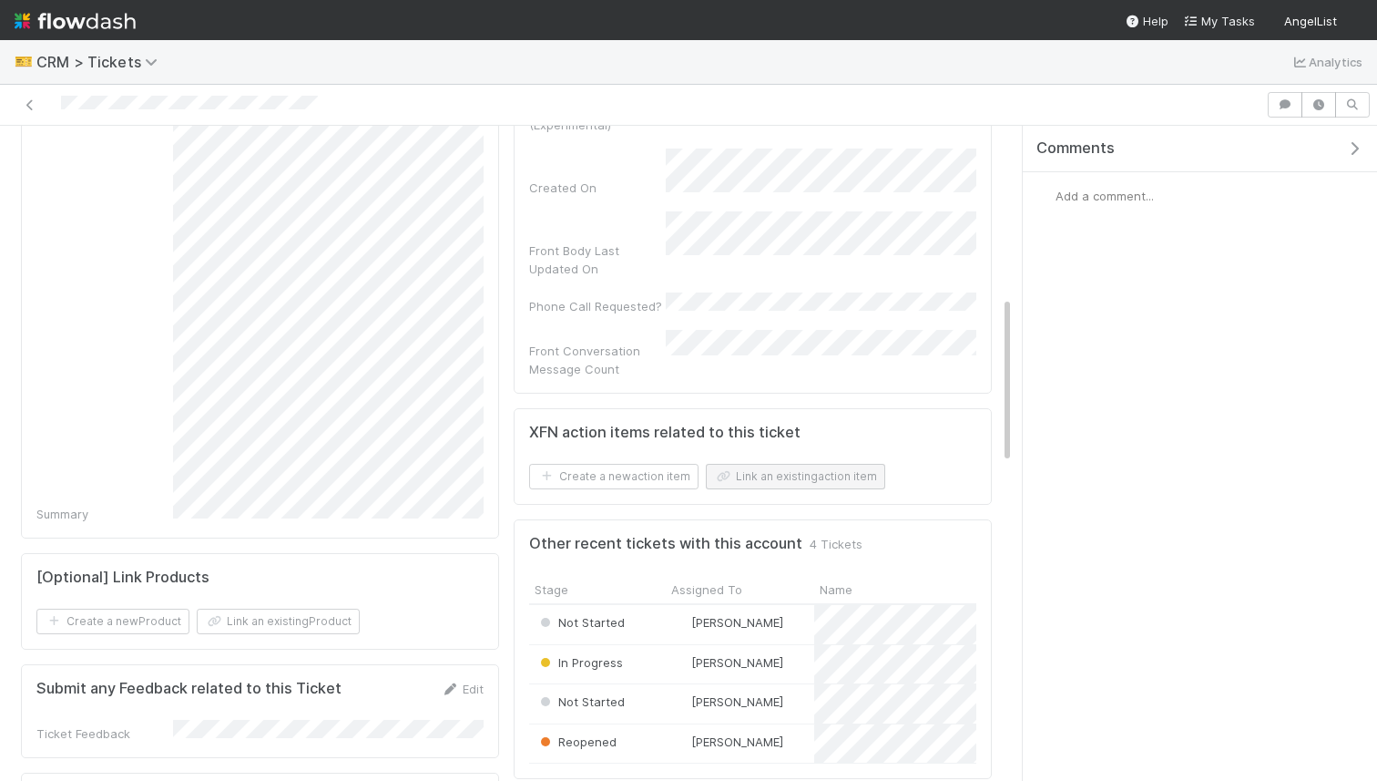
scroll to position [675, 0]
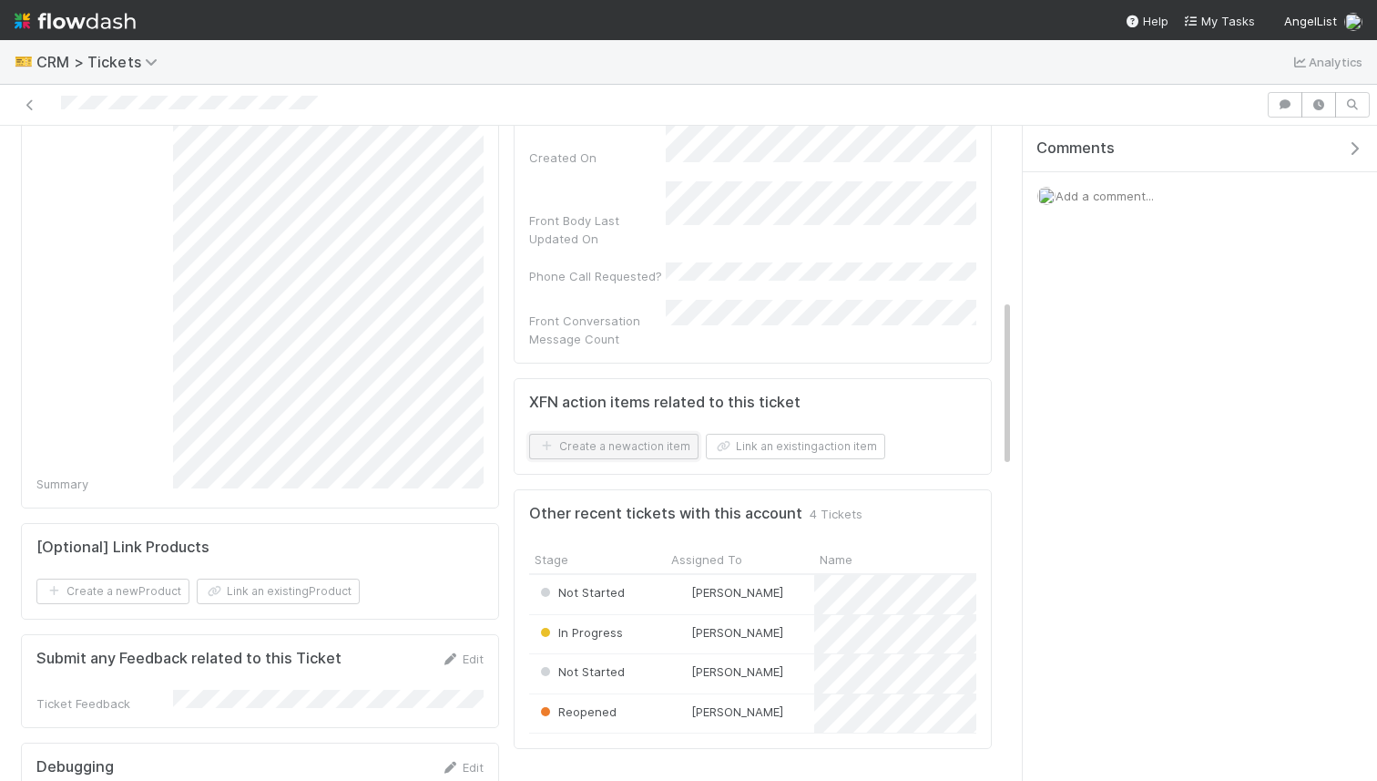
click at [667, 434] on button "Create a new action item" at bounding box center [613, 447] width 169 height 26
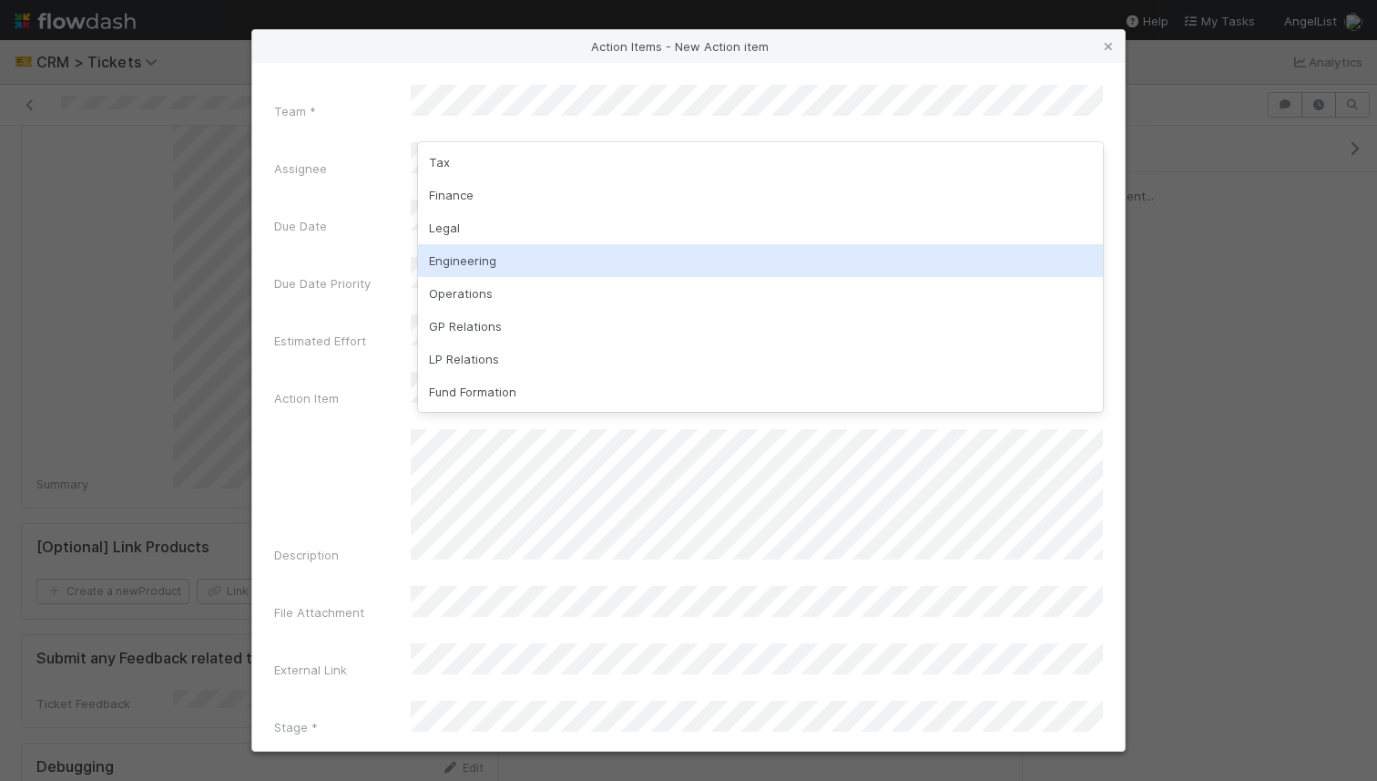
drag, startPoint x: 532, startPoint y: 253, endPoint x: 532, endPoint y: 236, distance: 17.3
click at [531, 253] on div "Engineering" at bounding box center [760, 260] width 685 height 33
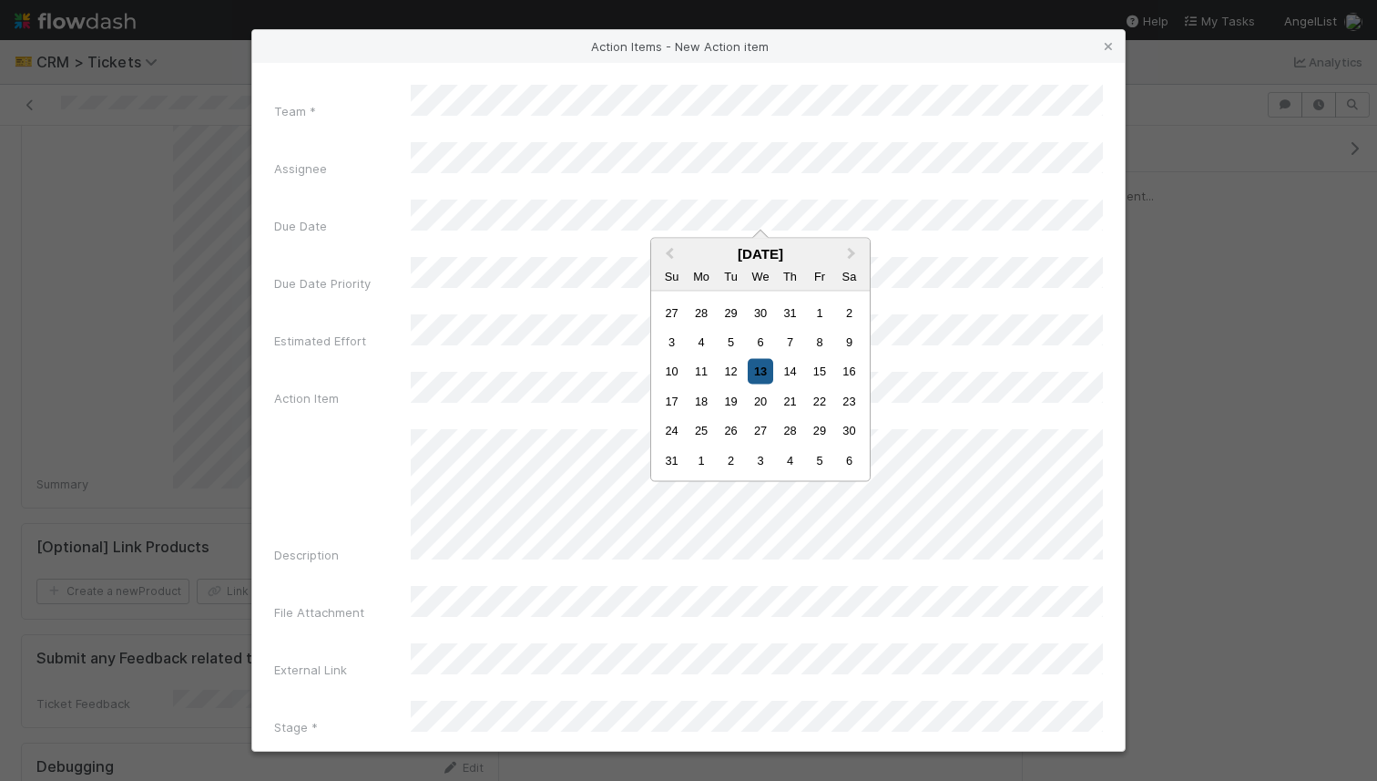
click at [763, 371] on div "13" at bounding box center [760, 371] width 25 height 25
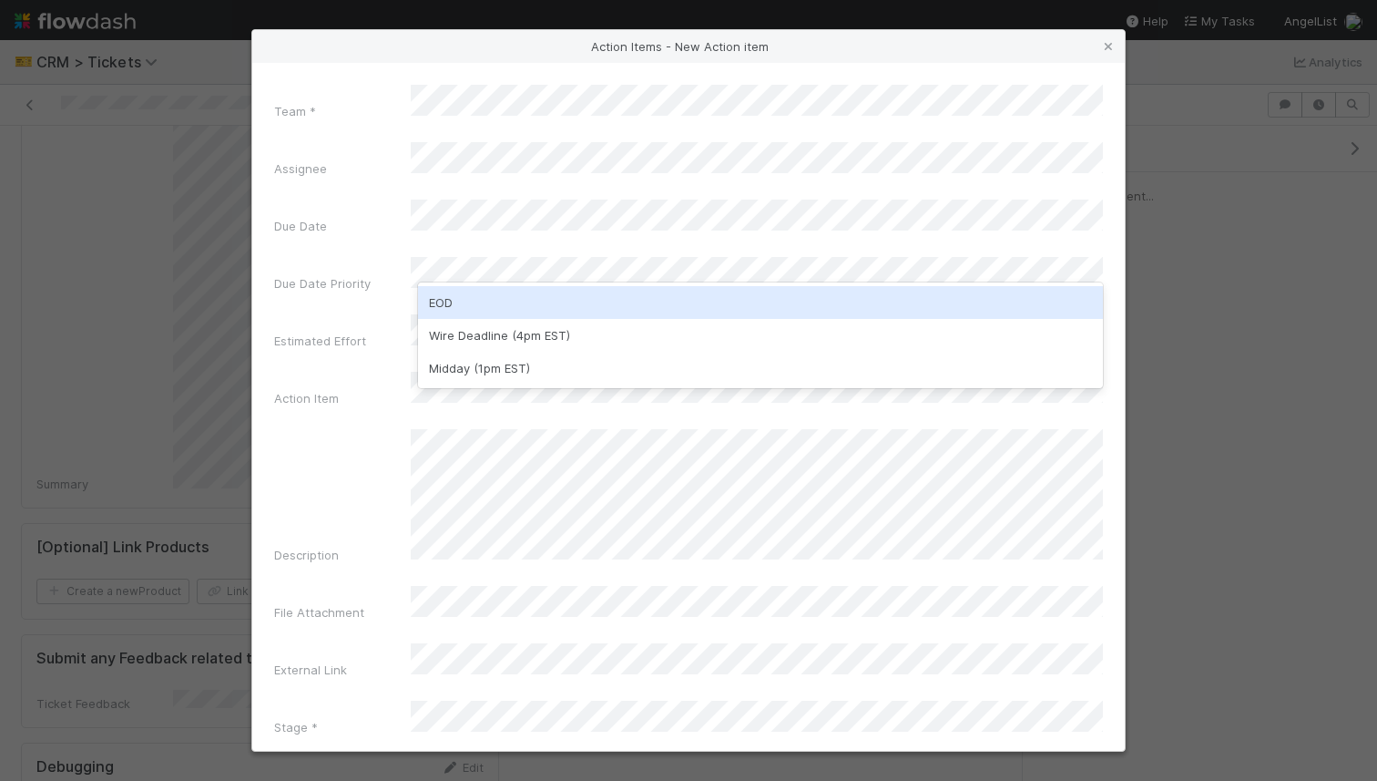
click at [533, 300] on div "EOD" at bounding box center [760, 302] width 685 height 33
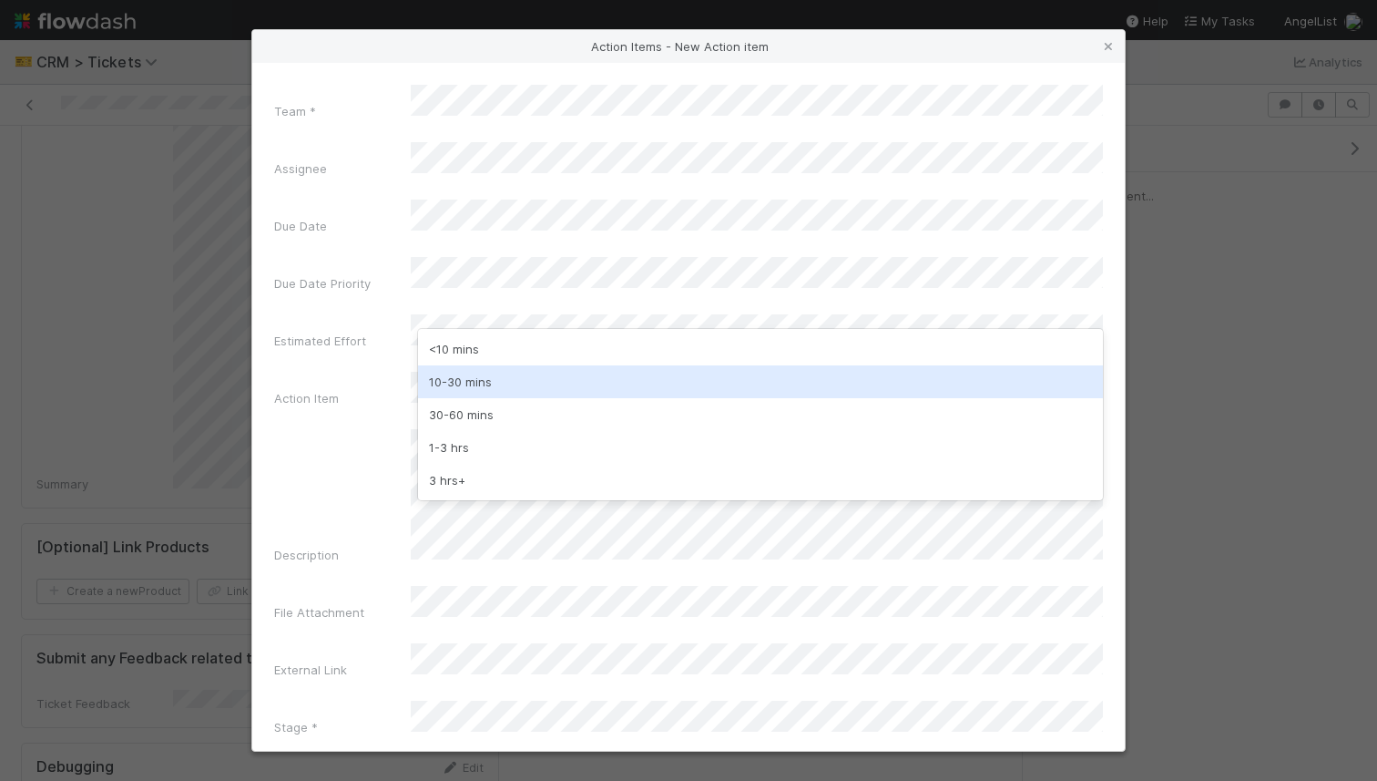
click at [537, 367] on div "10-30 mins" at bounding box center [760, 381] width 685 height 33
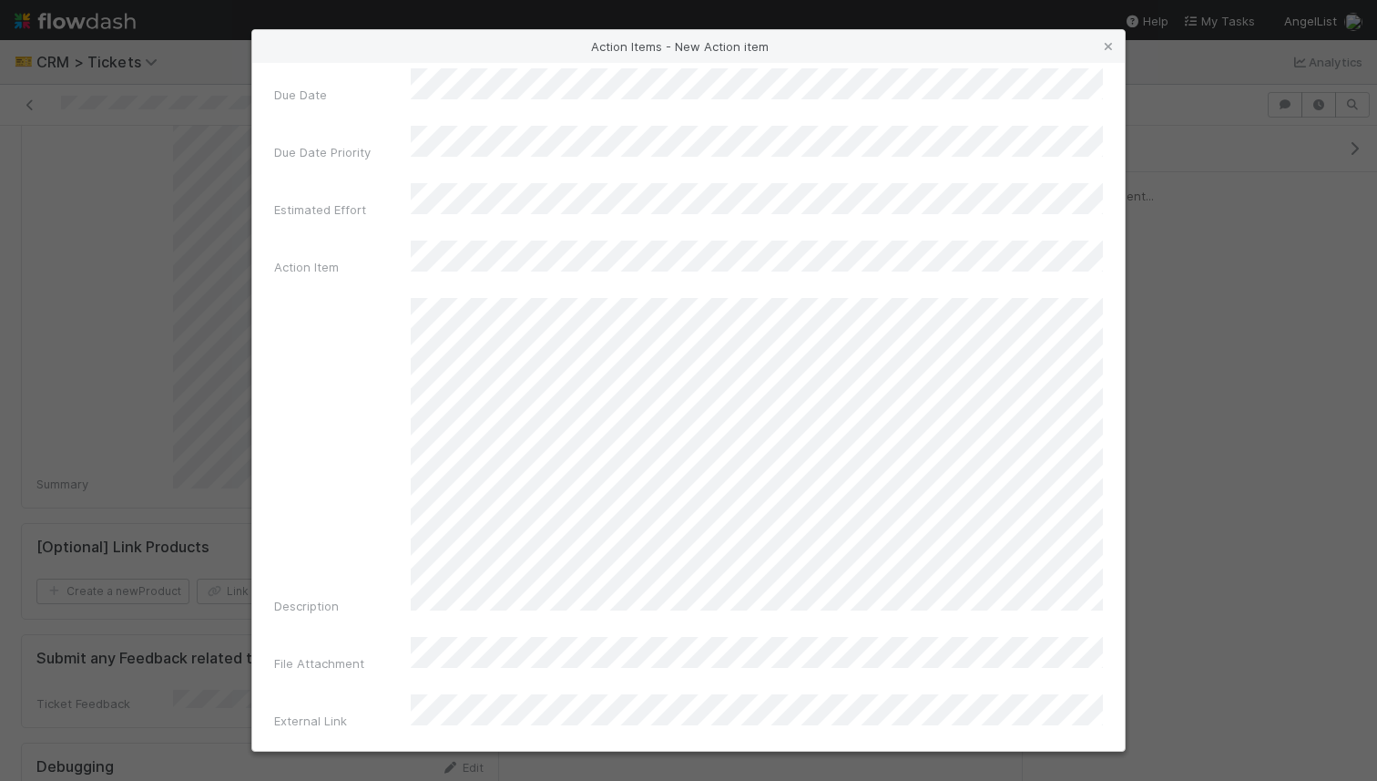
scroll to position [143, 0]
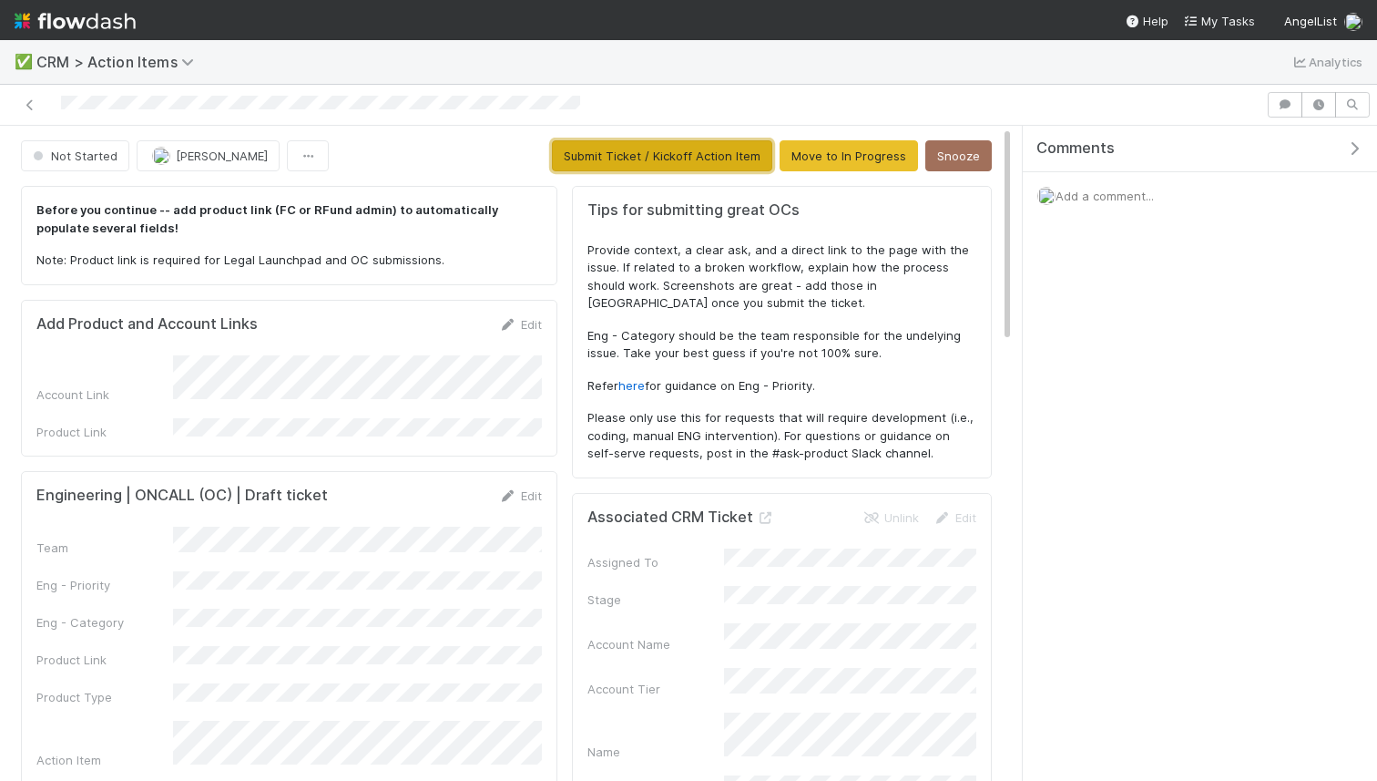
click at [680, 166] on button "Submit Ticket / Kickoff Action Item" at bounding box center [662, 155] width 220 height 31
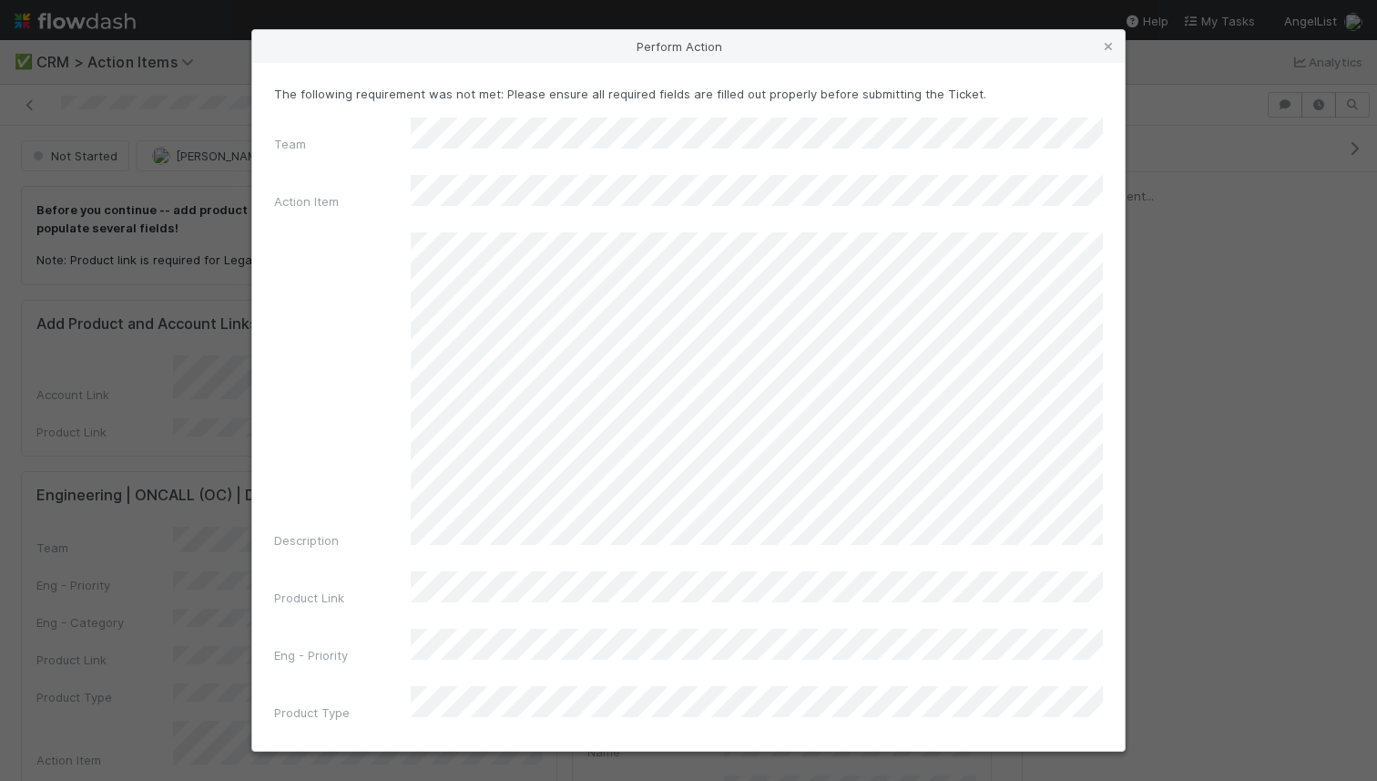
click at [466, 576] on div "Team Action Item Description Product Link Eng - Priority Product Type" at bounding box center [688, 423] width 829 height 611
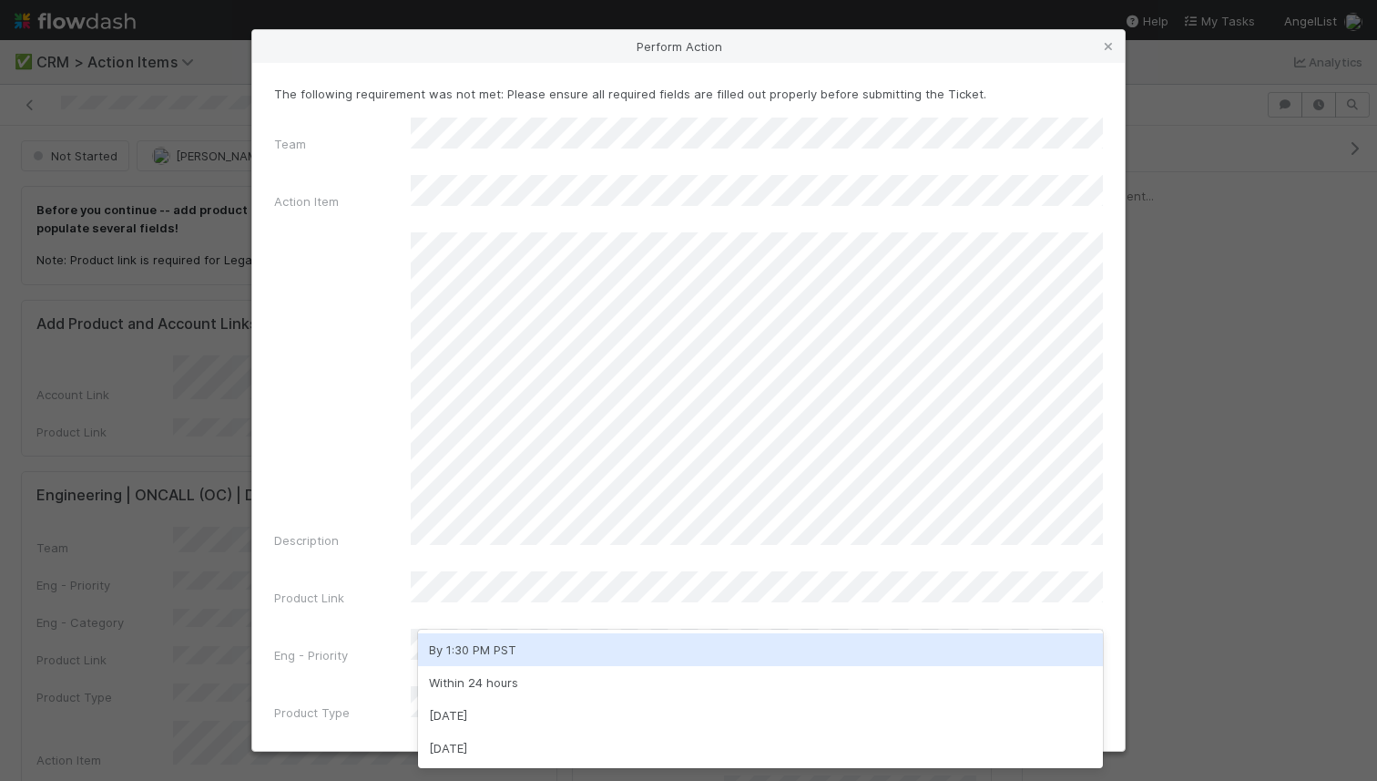
click at [468, 653] on div "By 1:30 PM PST" at bounding box center [760, 649] width 685 height 33
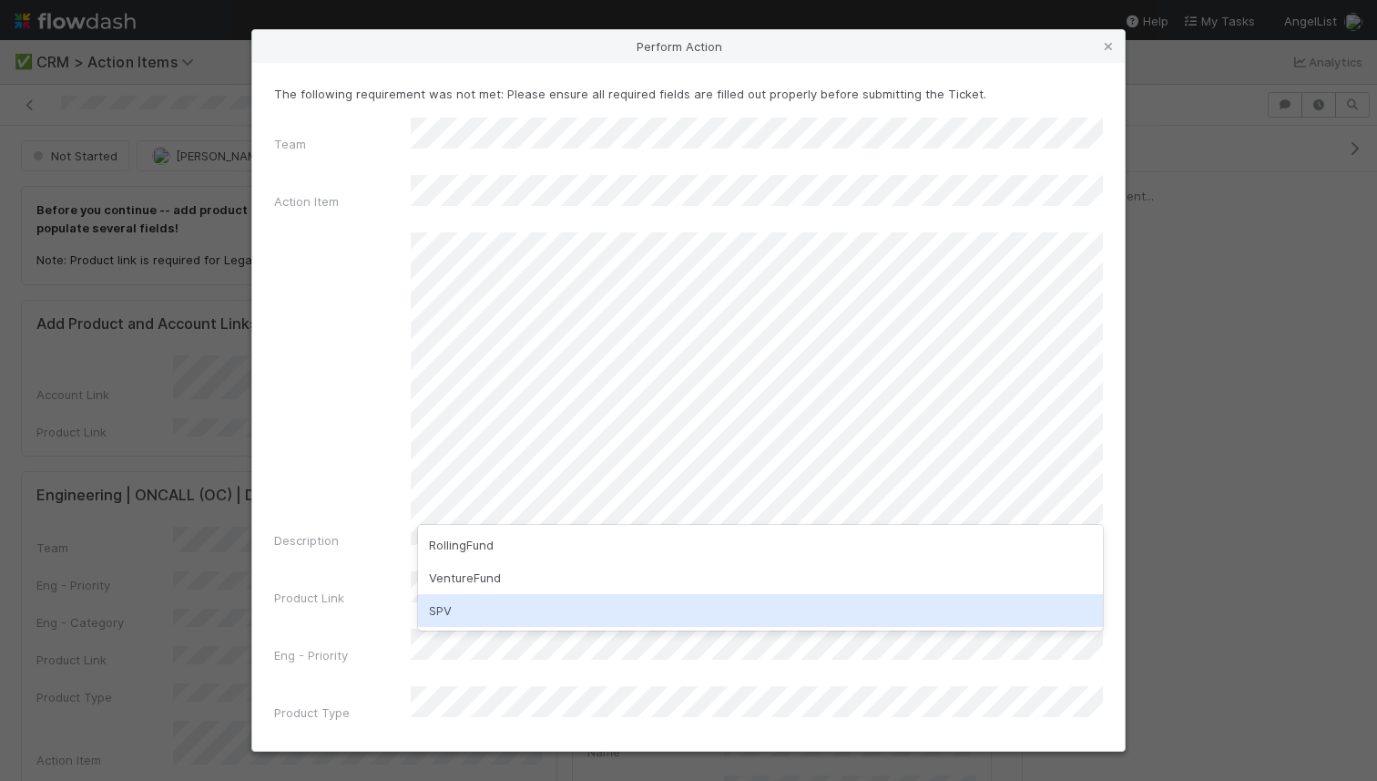
click at [462, 598] on div "SPV" at bounding box center [760, 610] width 685 height 33
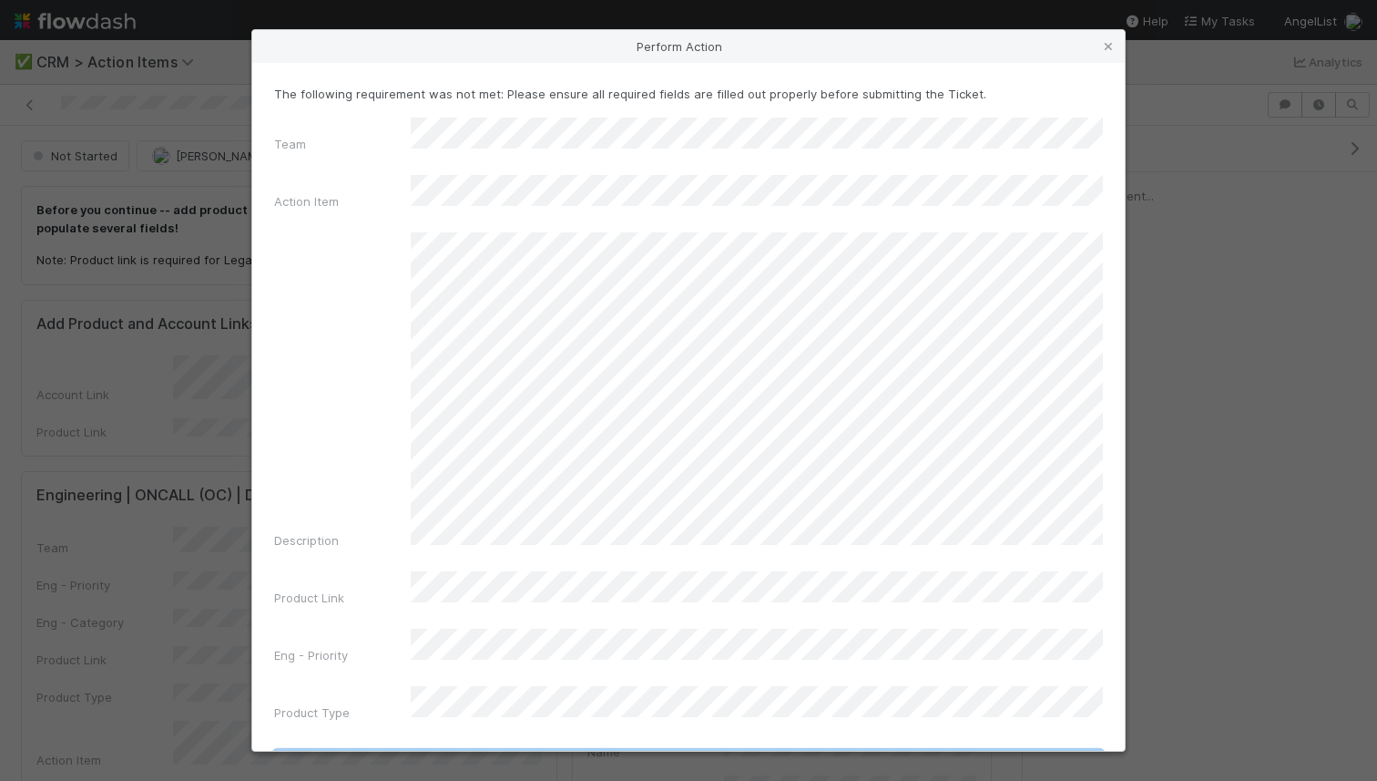
click at [455, 751] on button "Submit Ticket / Kickoff Action Item" at bounding box center [688, 766] width 829 height 31
